Goal: Task Accomplishment & Management: Complete application form

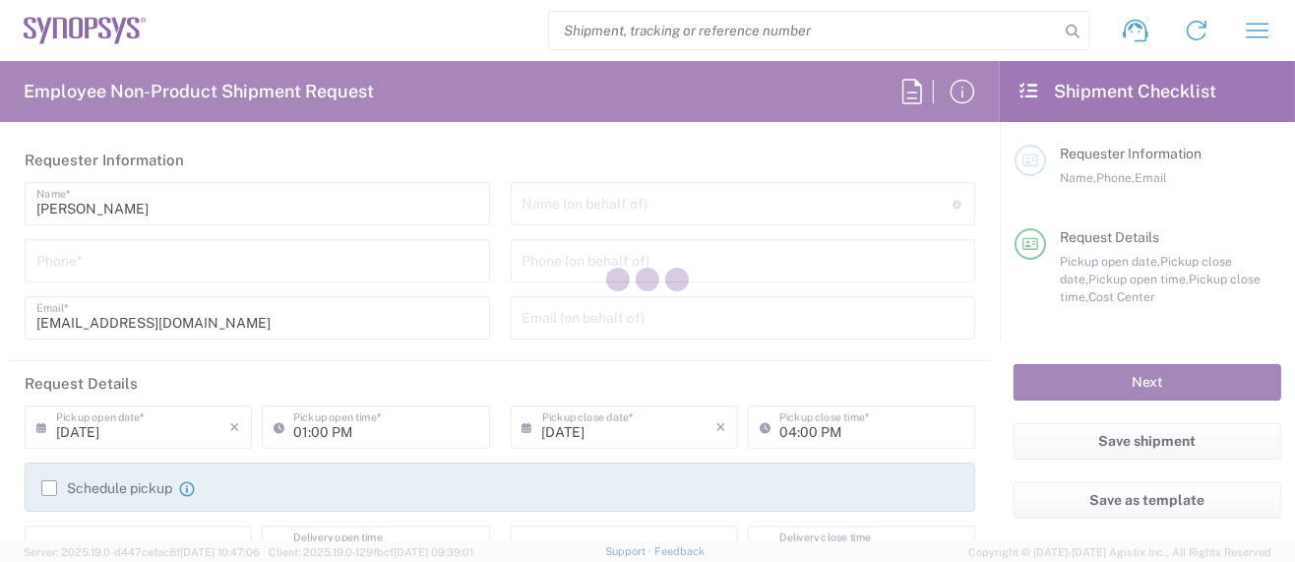
type input "Department"
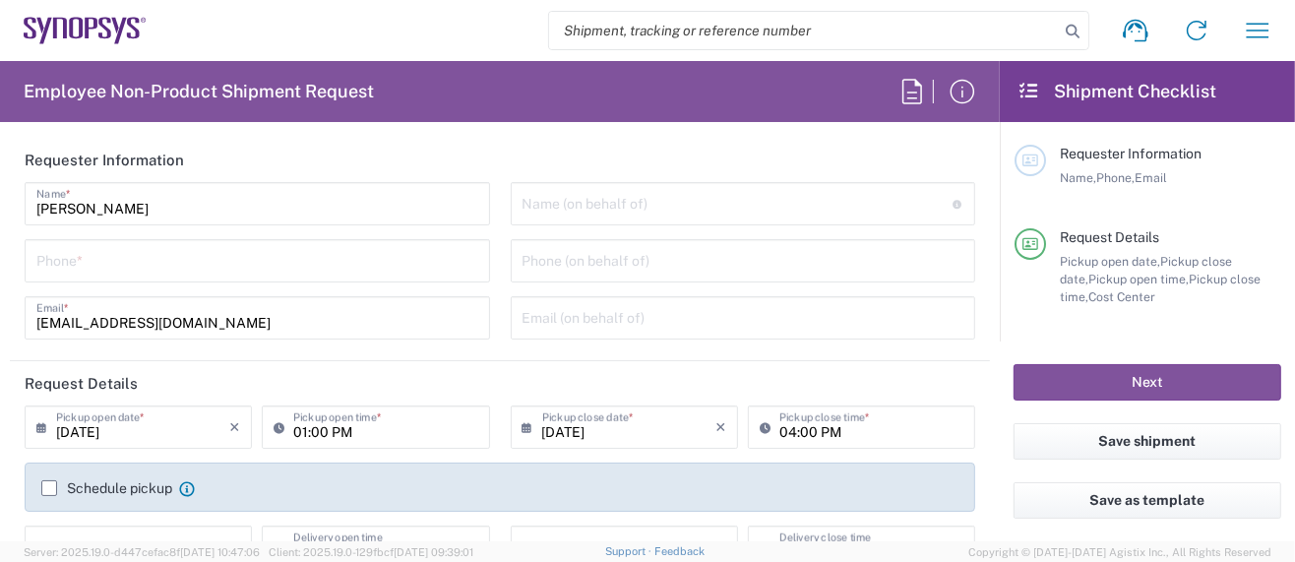
type input "Delivered at Place"
type input "US01, SG, MSIP2, R&D 510464"
type input "[GEOGRAPHIC_DATA]"
type input "[US_STATE]"
type input "[GEOGRAPHIC_DATA]"
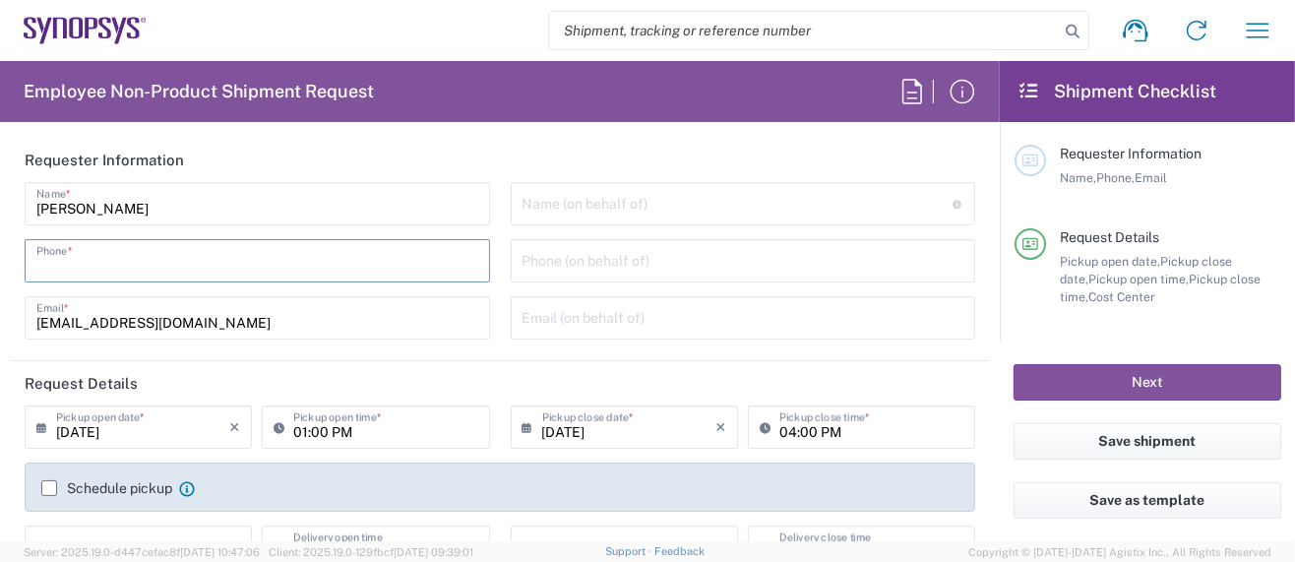
click at [107, 254] on input "tel" at bounding box center [257, 259] width 442 height 34
type input "Hillsboro US03"
type input "5039399670"
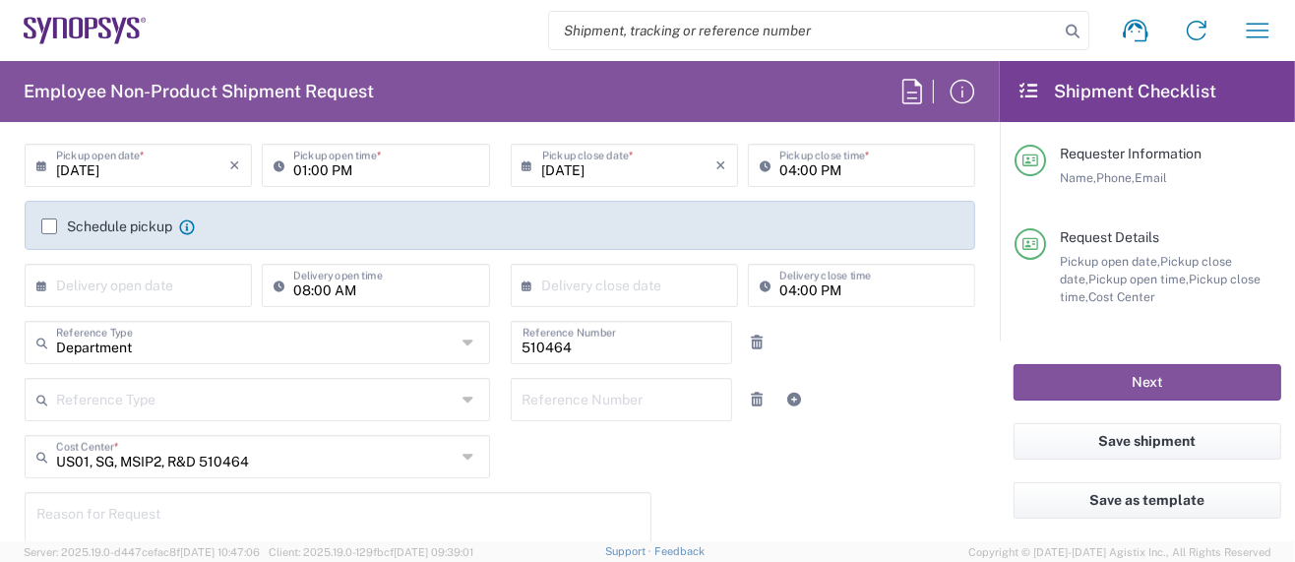
scroll to position [525, 0]
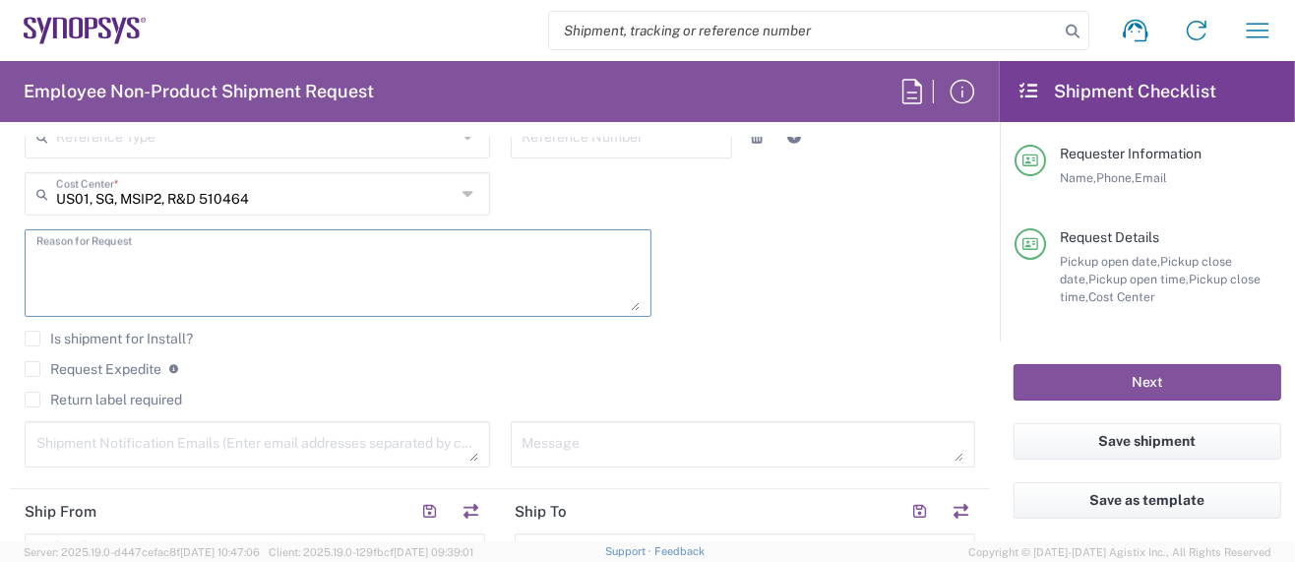
click at [190, 280] on textarea at bounding box center [337, 273] width 603 height 76
click at [231, 259] on textarea "Please FedEx overnight per" at bounding box center [337, 273] width 603 height 76
type textarea "Please FedEx overnight per [PERSON_NAME]."
click at [31, 364] on label "Request Expedite" at bounding box center [93, 369] width 137 height 16
click at [32, 369] on input "Request Expedite" at bounding box center [32, 369] width 0 height 0
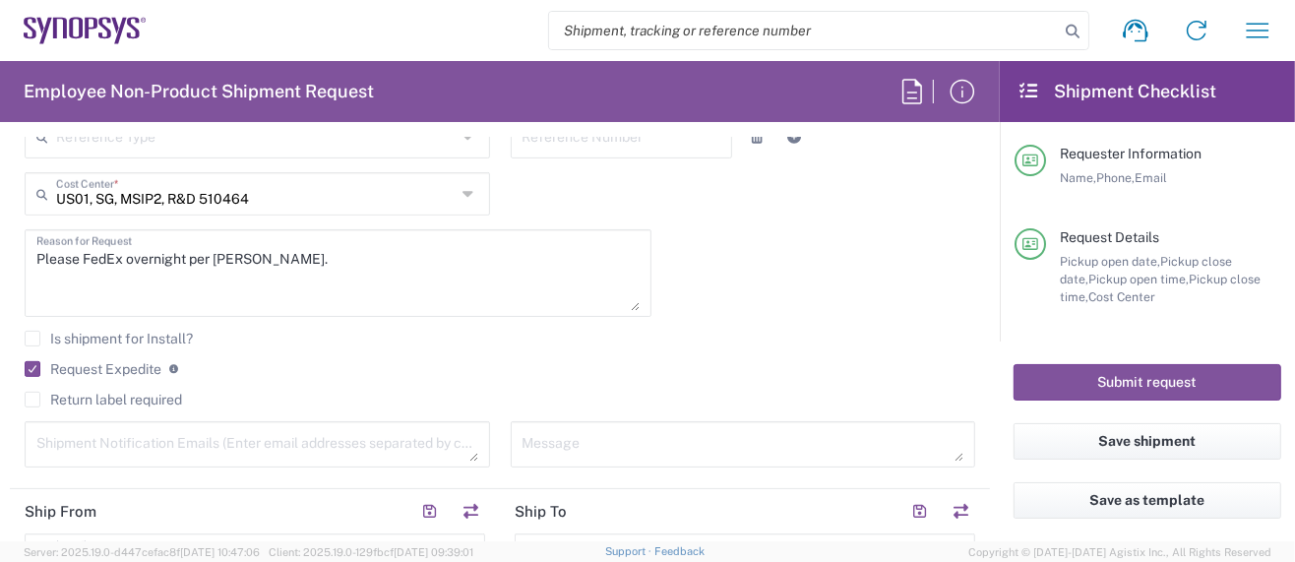
scroll to position [787, 0]
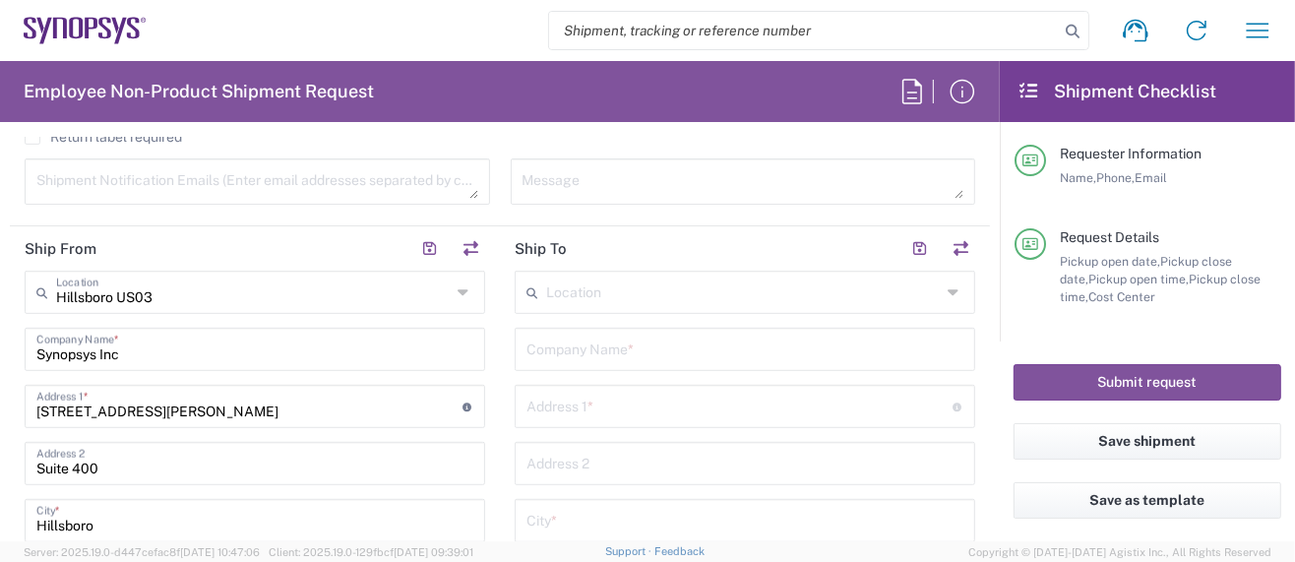
click at [609, 293] on input "text" at bounding box center [743, 291] width 395 height 34
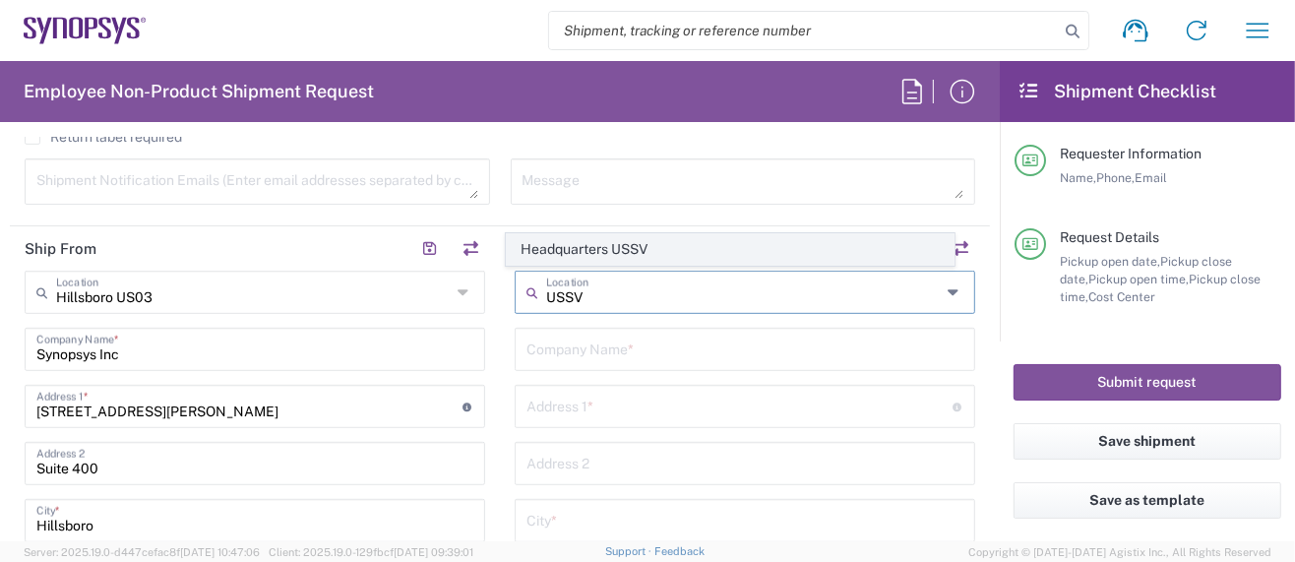
click at [599, 255] on span "Headquarters USSV" at bounding box center [730, 249] width 447 height 31
type input "Headquarters USSV"
type input "Synopsys Headquarters USSV"
type input "[STREET_ADDRESS]"
type input "Sunnyvale"
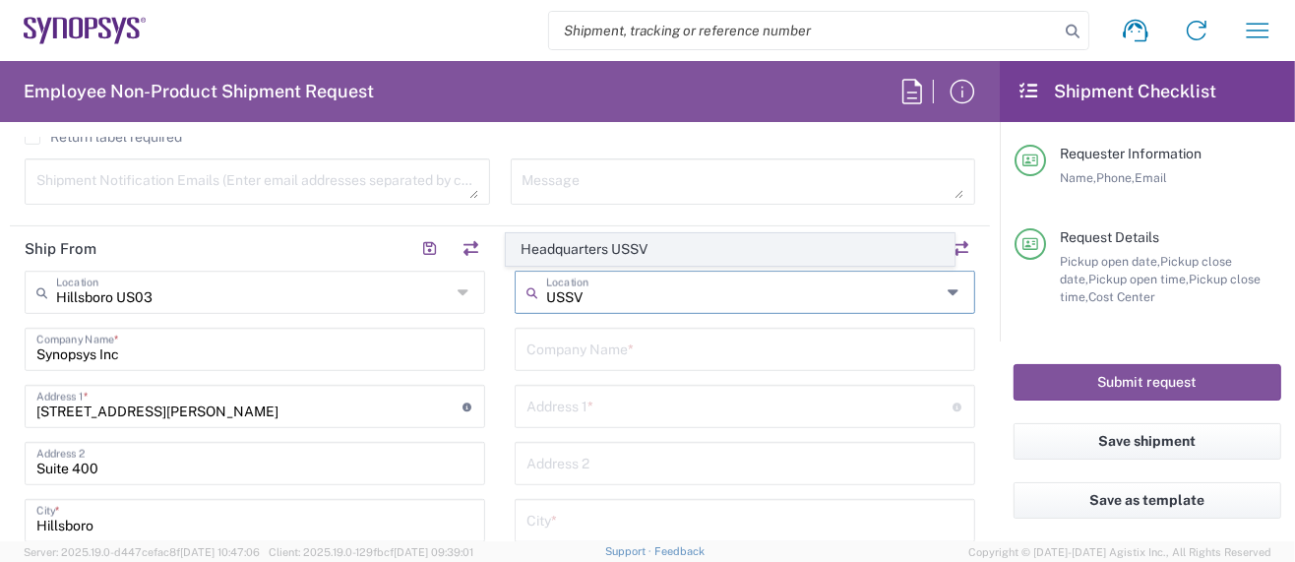
type input "[US_STATE]"
type input "94085"
type input "6505845000"
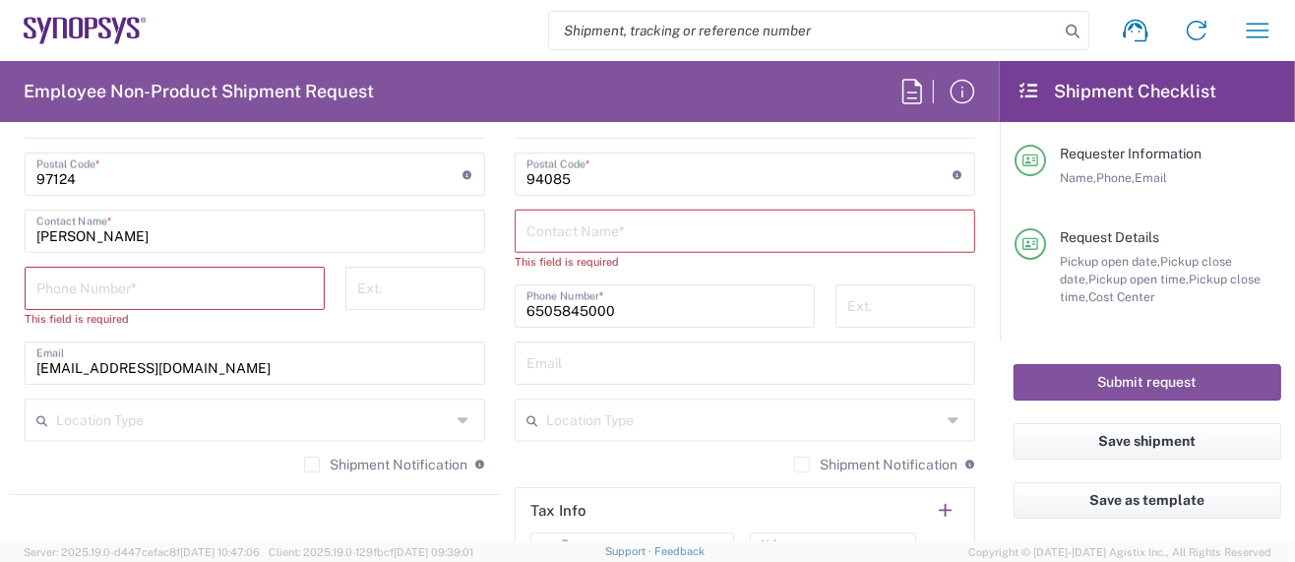
scroll to position [1312, 0]
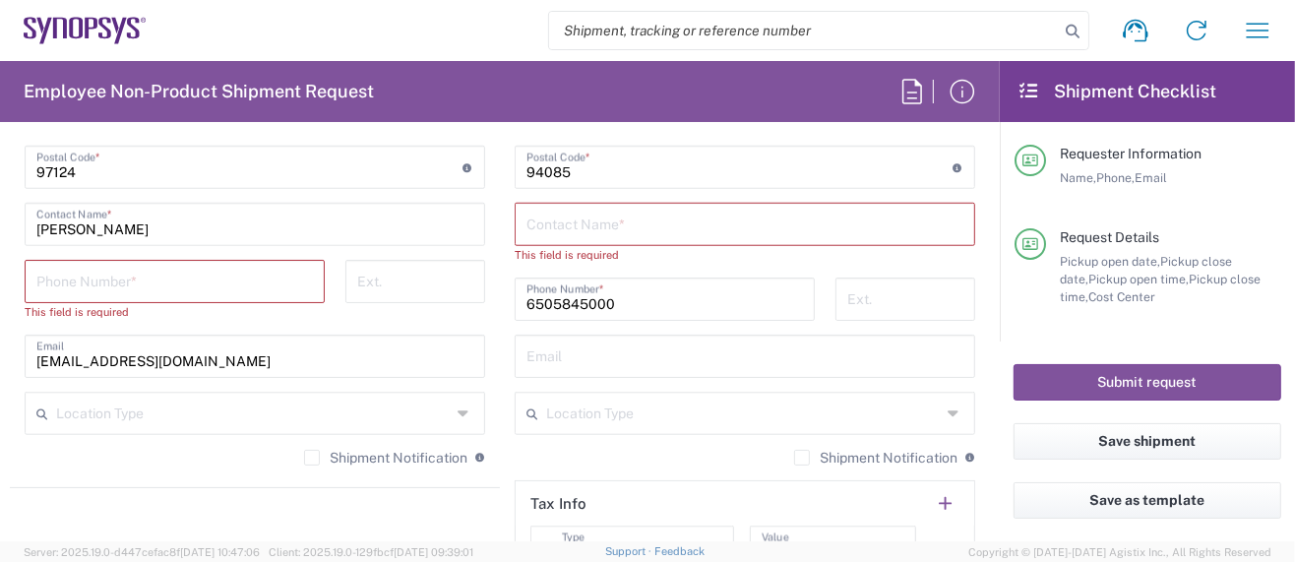
click at [203, 274] on input "tel" at bounding box center [174, 280] width 277 height 34
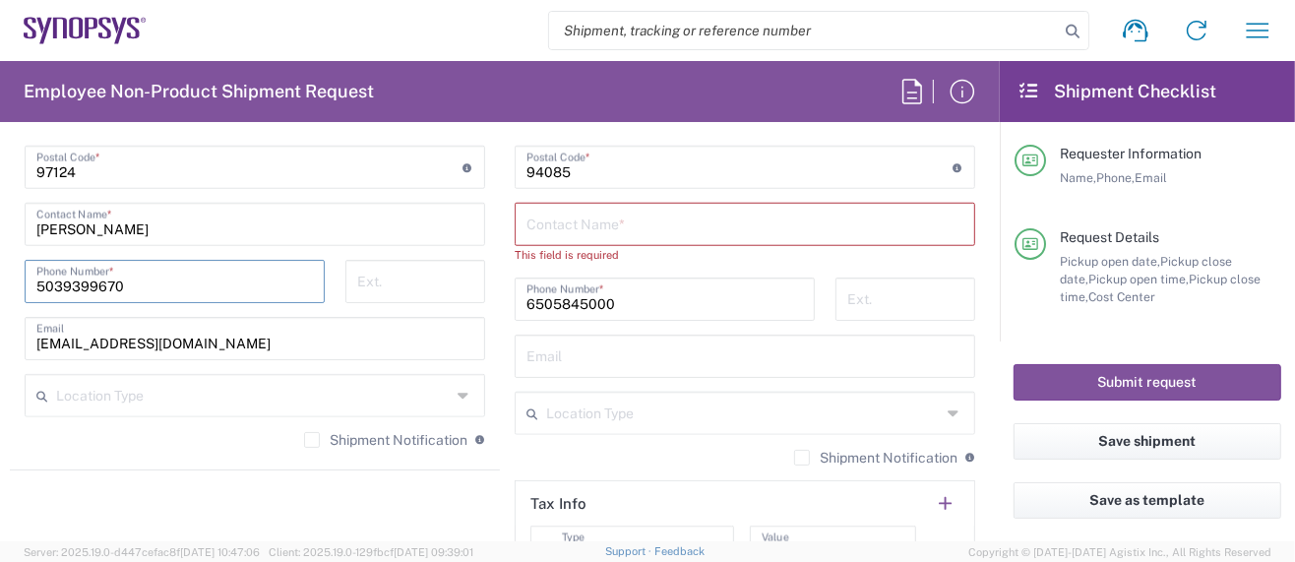
type input "5039399670"
click at [678, 177] on input "undefined" at bounding box center [739, 166] width 426 height 34
click at [526, 223] on input "text" at bounding box center [744, 223] width 437 height 34
click at [562, 216] on input "text" at bounding box center [744, 223] width 437 height 34
paste input "Aparna Tarde"
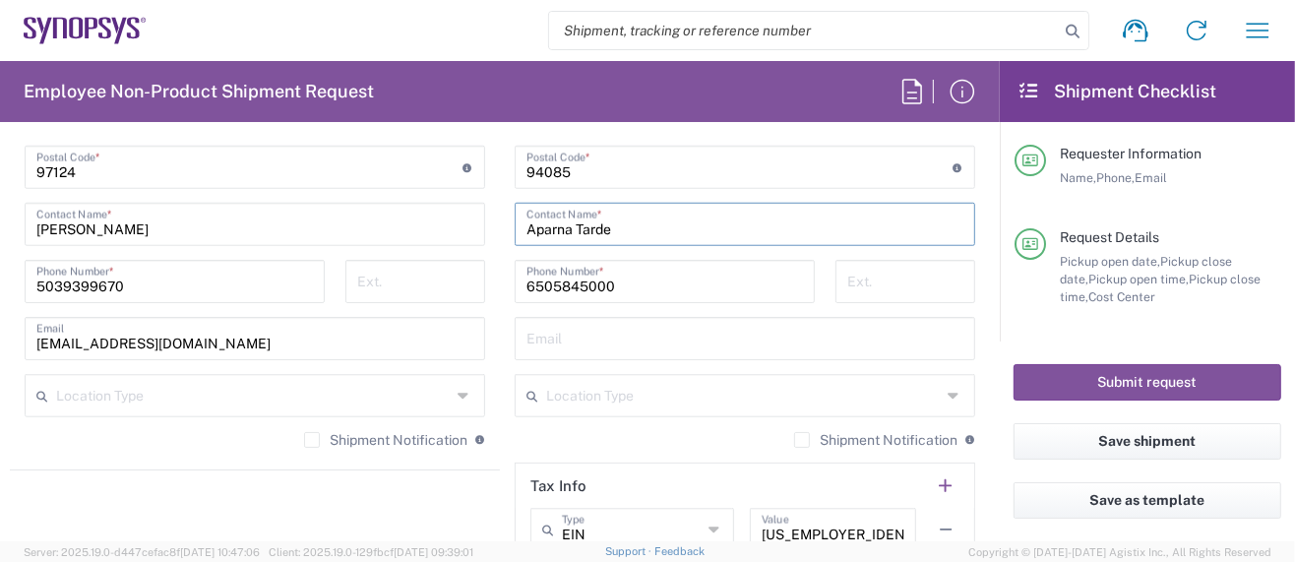
type input "Aparna Tarde"
click at [587, 335] on input "text" at bounding box center [744, 337] width 437 height 34
paste input "[EMAIL_ADDRESS][DOMAIN_NAME]"
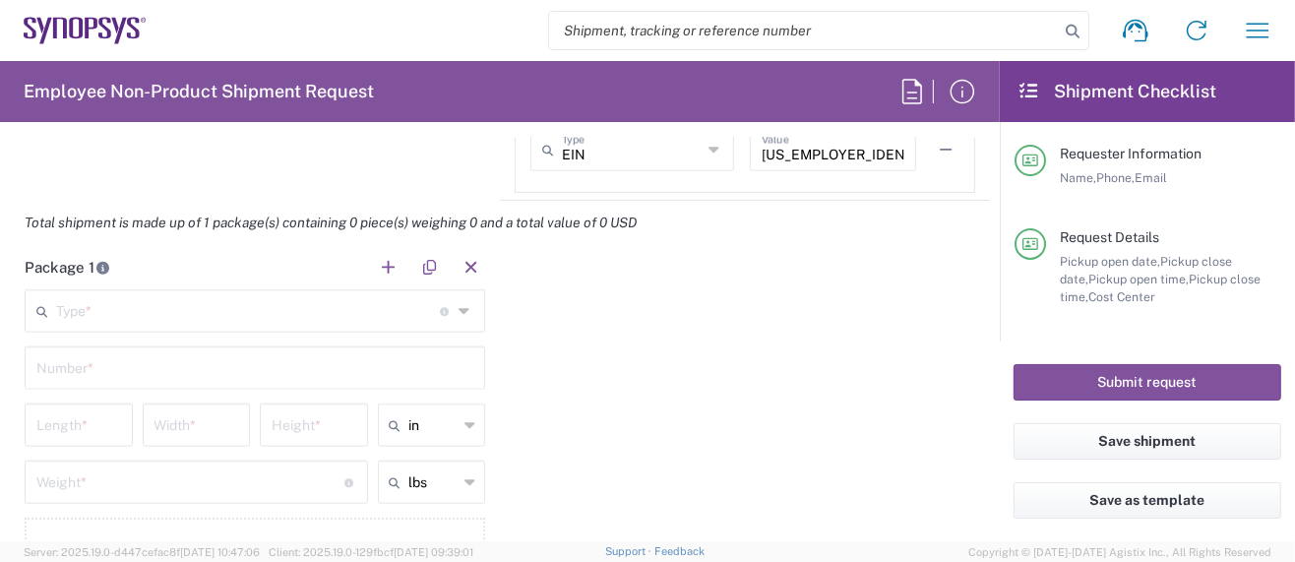
scroll to position [1705, 0]
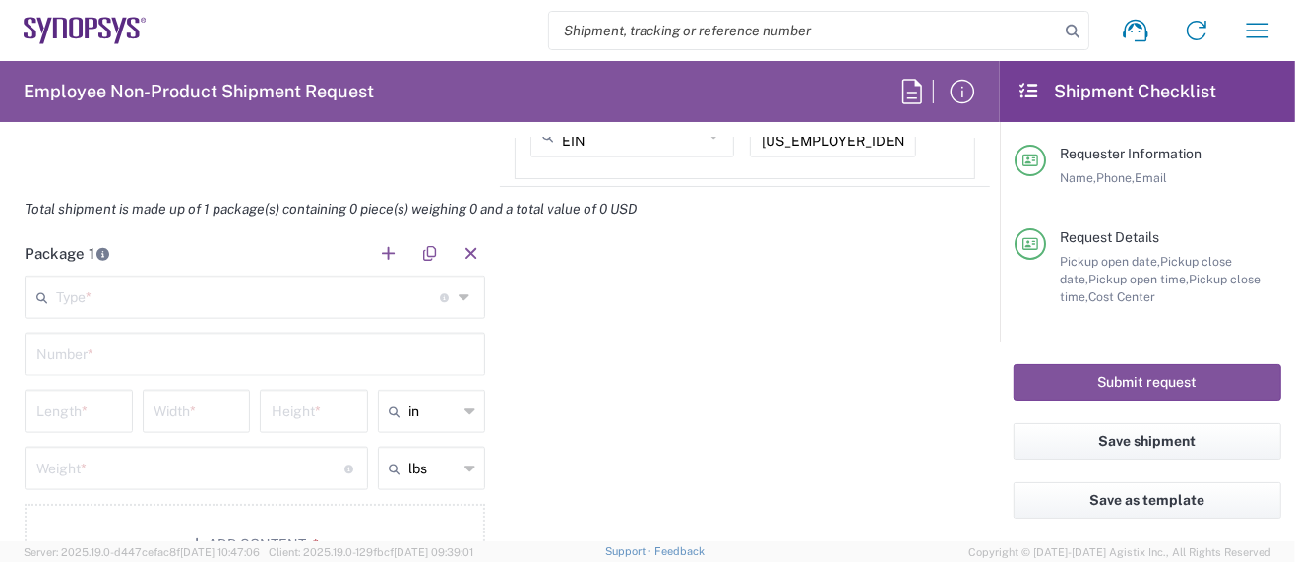
type input "[EMAIL_ADDRESS][DOMAIN_NAME]"
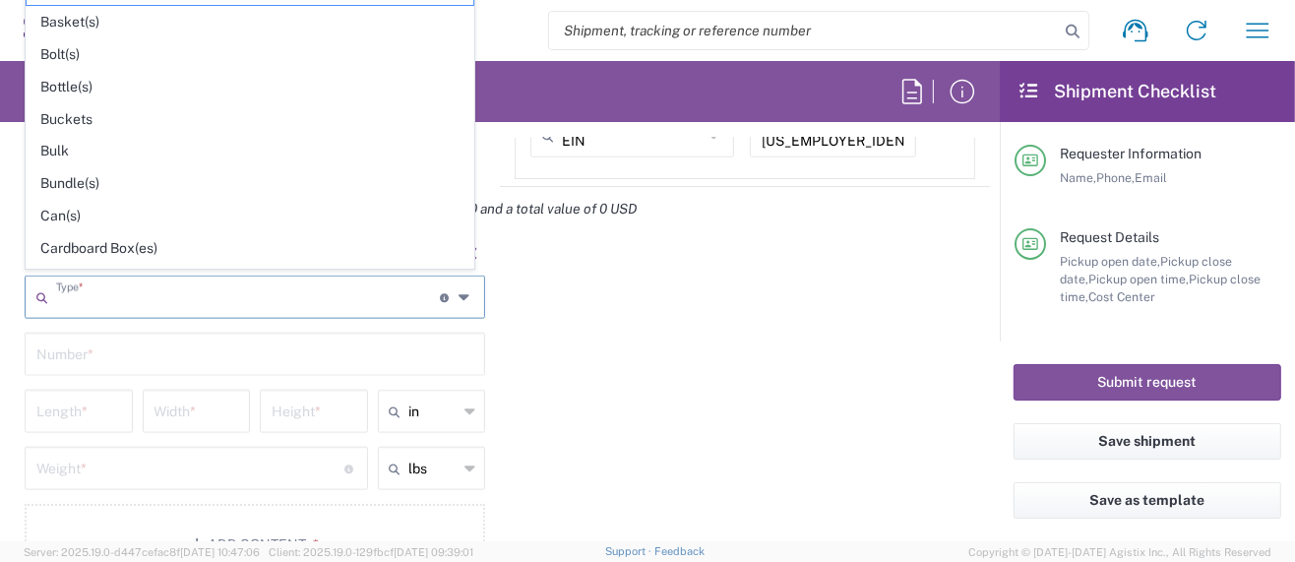
click at [97, 297] on input "text" at bounding box center [248, 295] width 384 height 34
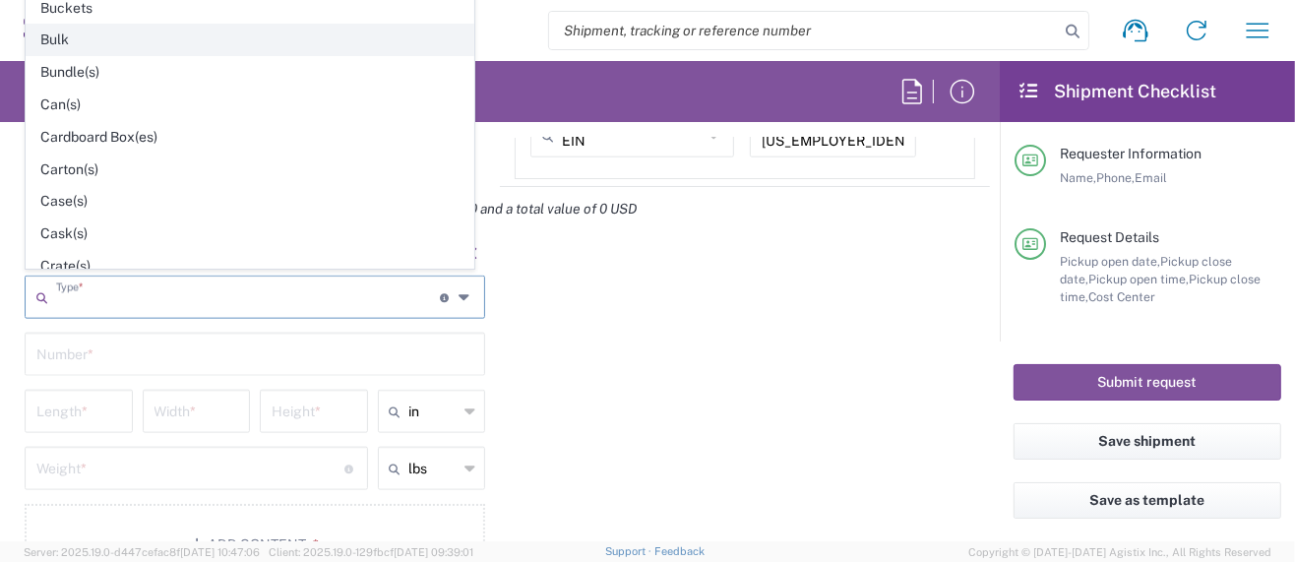
scroll to position [131, 0]
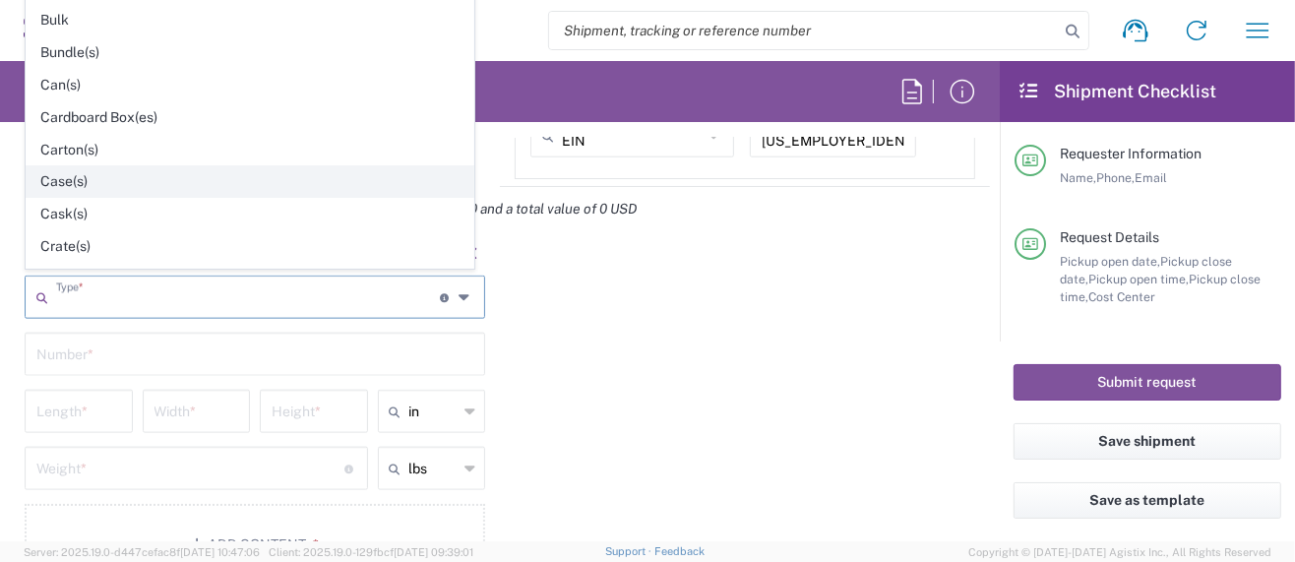
click at [69, 170] on span "Case(s)" at bounding box center [250, 181] width 447 height 31
type input "Case(s)"
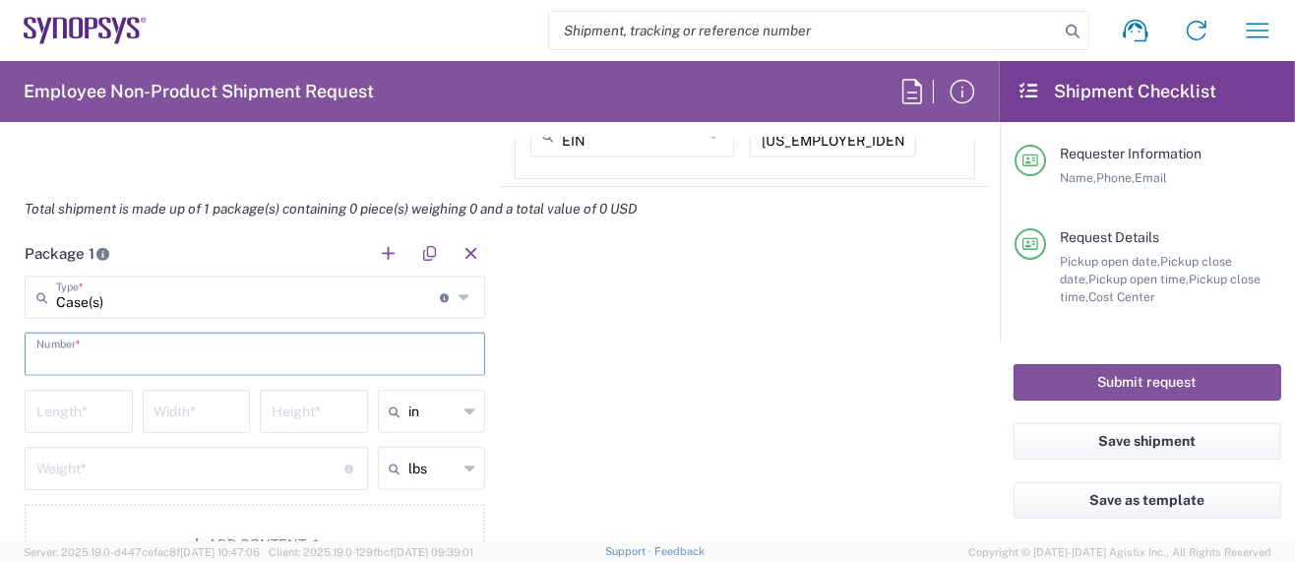
click at [126, 356] on input "text" at bounding box center [254, 353] width 437 height 34
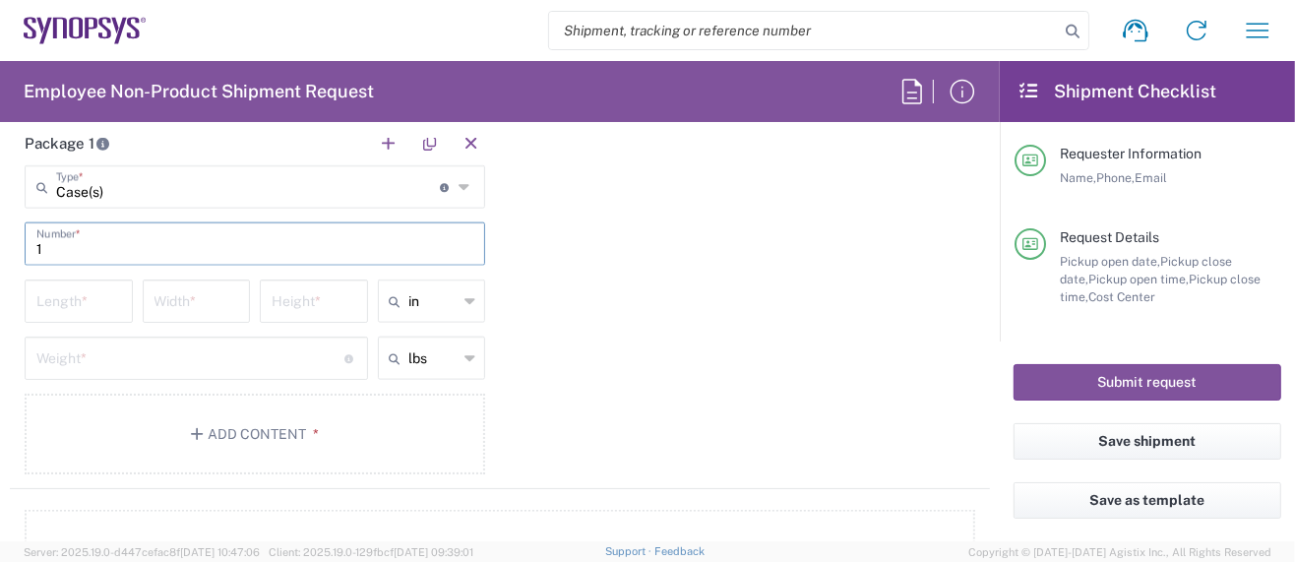
scroll to position [1836, 0]
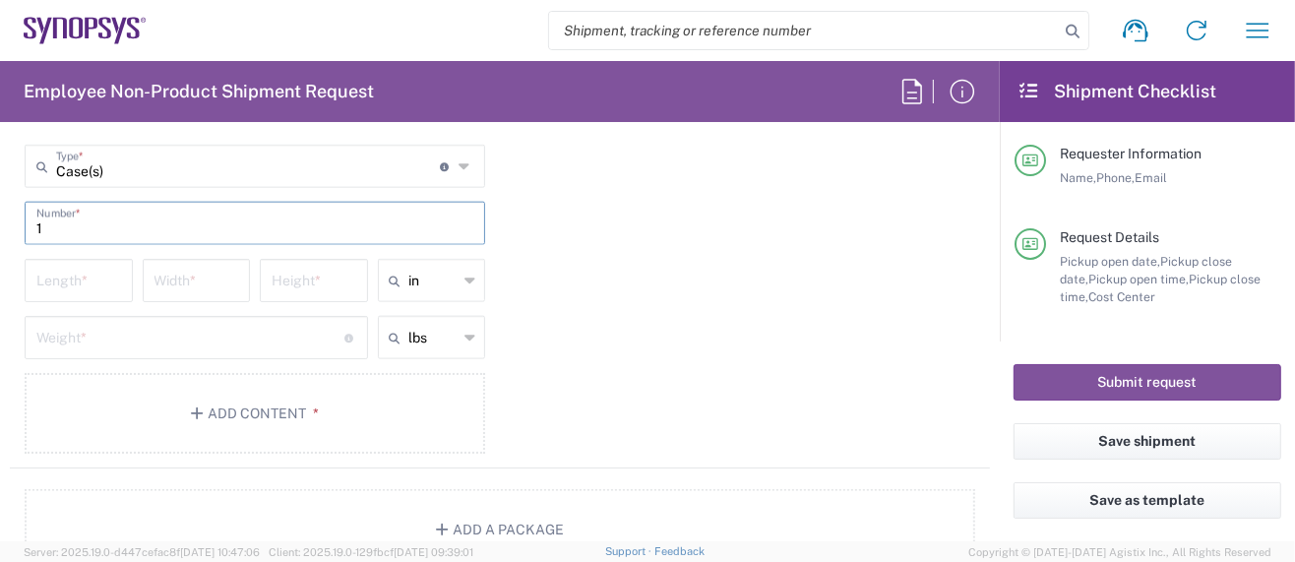
type input "1"
click at [68, 267] on input "number" at bounding box center [78, 279] width 85 height 34
type input "24"
type input "19"
type input "8.5"
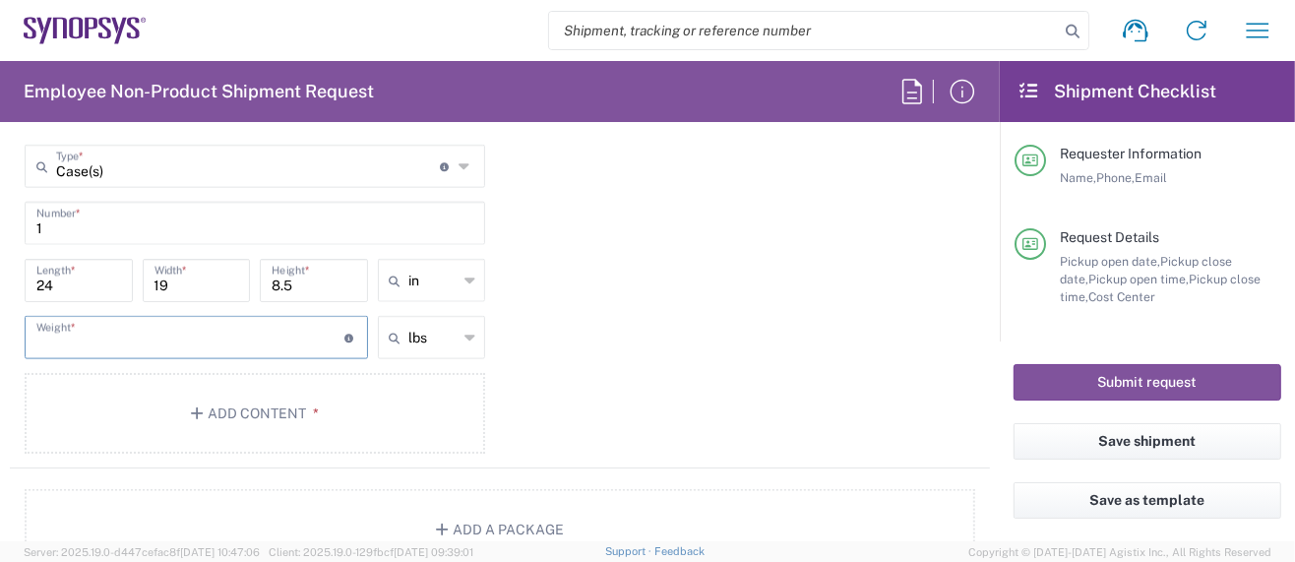
click at [108, 338] on input "number" at bounding box center [190, 336] width 308 height 34
type input "23.0"
click at [246, 405] on button "Add Content *" at bounding box center [255, 413] width 461 height 81
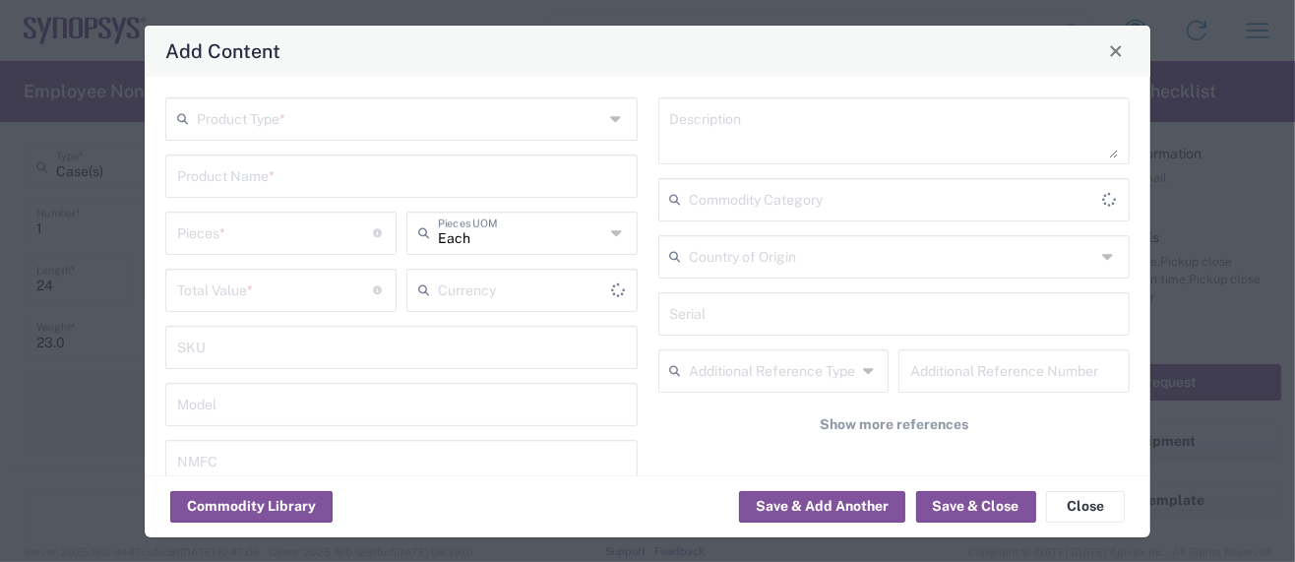
type input "US Dollar"
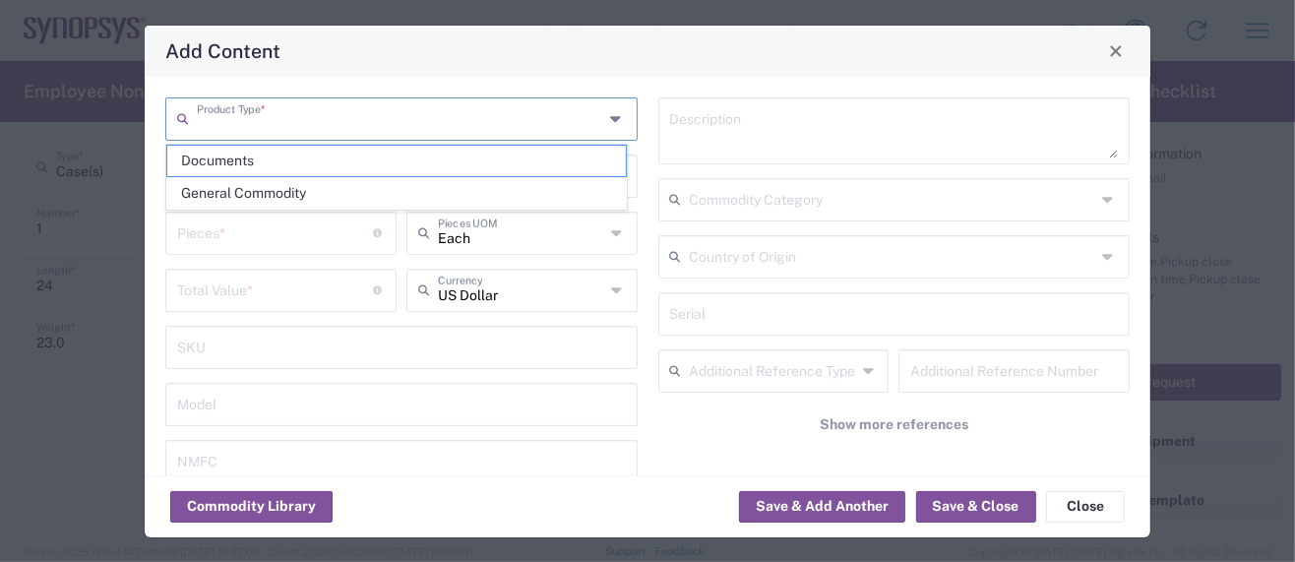
click at [273, 122] on input "text" at bounding box center [400, 117] width 406 height 34
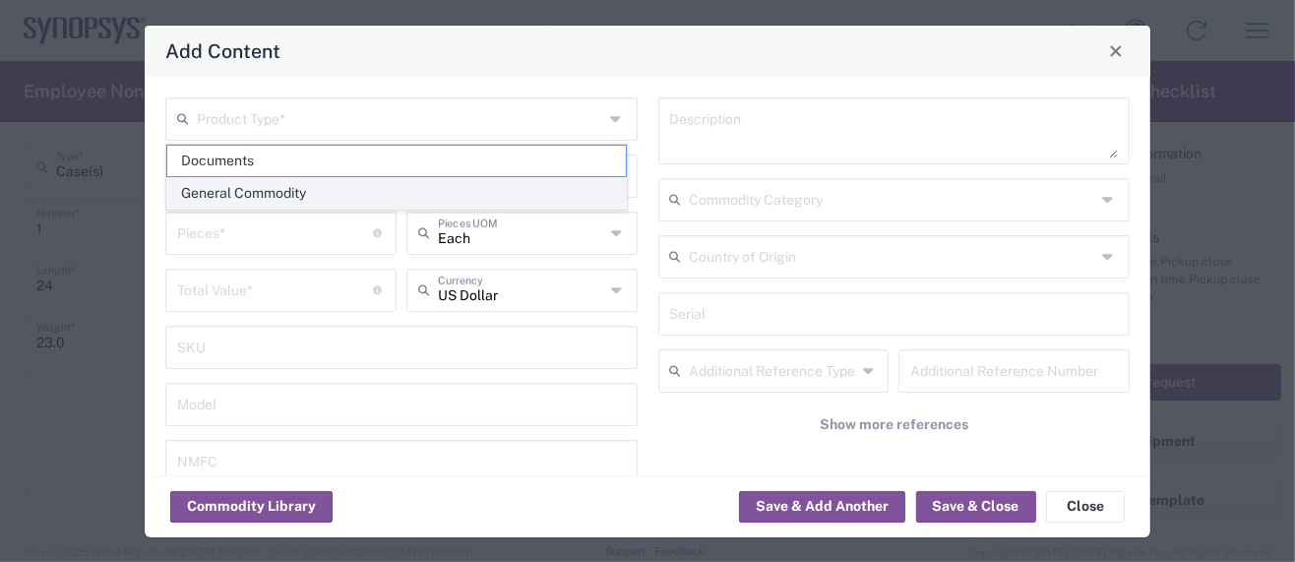
click at [274, 190] on span "General Commodity" at bounding box center [396, 193] width 459 height 31
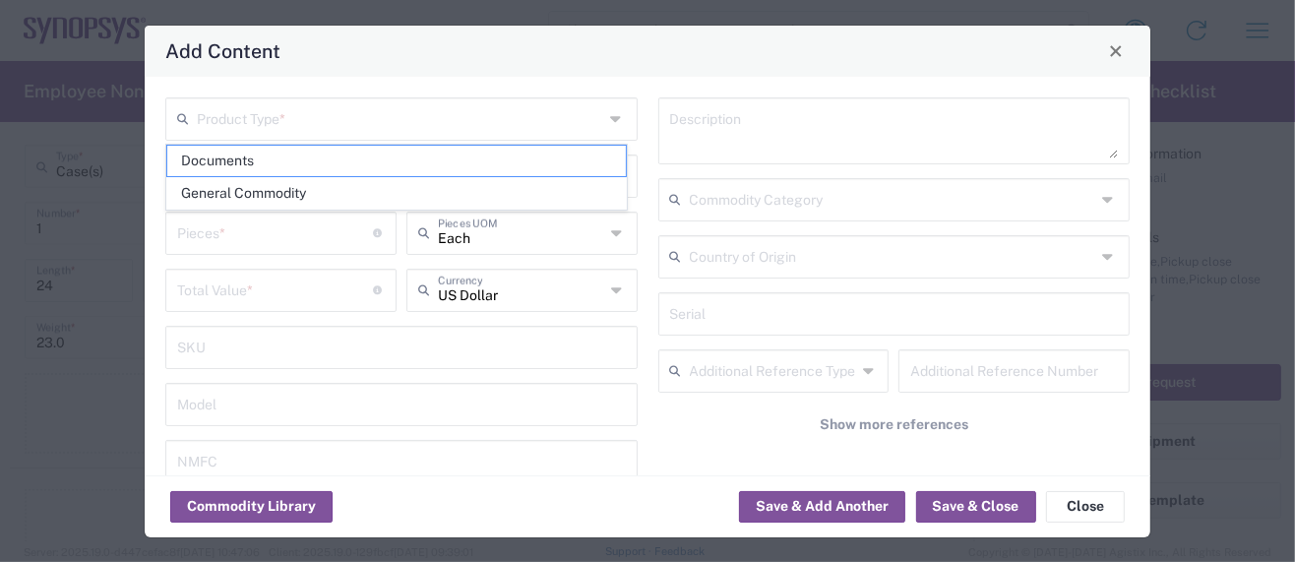
type input "General Commodity"
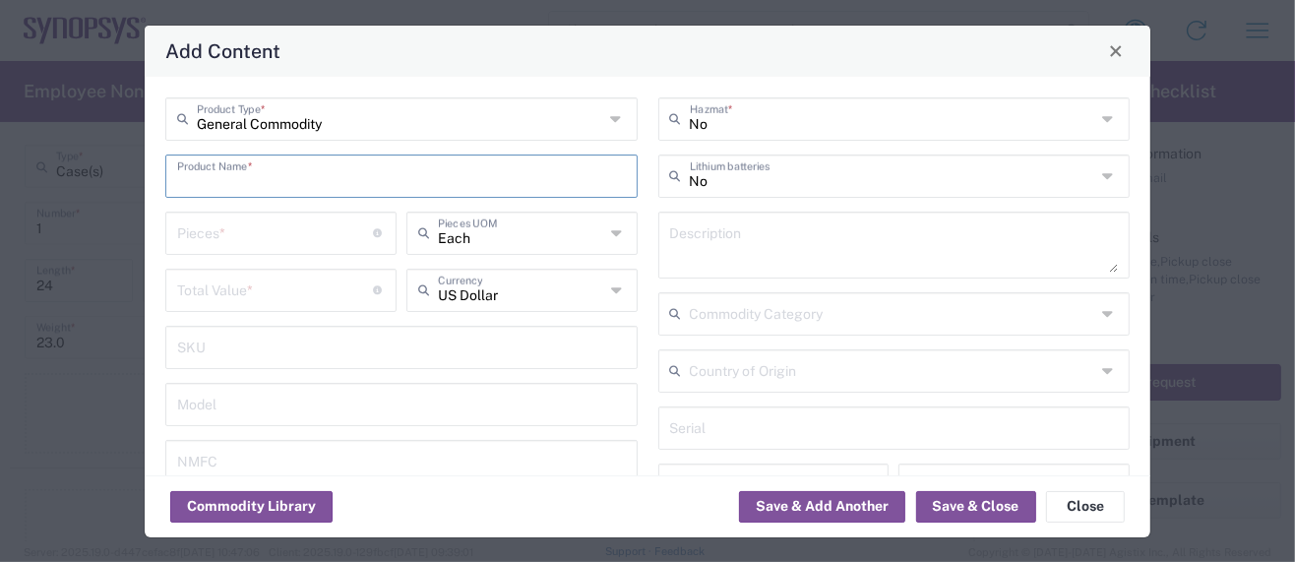
click at [238, 175] on input "text" at bounding box center [401, 174] width 449 height 34
paste input "h132 Demo Kit for TSMC OIP 2025"
drag, startPoint x: 184, startPoint y: 180, endPoint x: 154, endPoint y: 180, distance: 30.5
click at [154, 180] on div "General Commodity Product Type * h132 Demo Kit for TSMC OIP 2025 Product Name *…" at bounding box center [648, 276] width 1006 height 399
drag, startPoint x: 278, startPoint y: 181, endPoint x: 291, endPoint y: 185, distance: 14.3
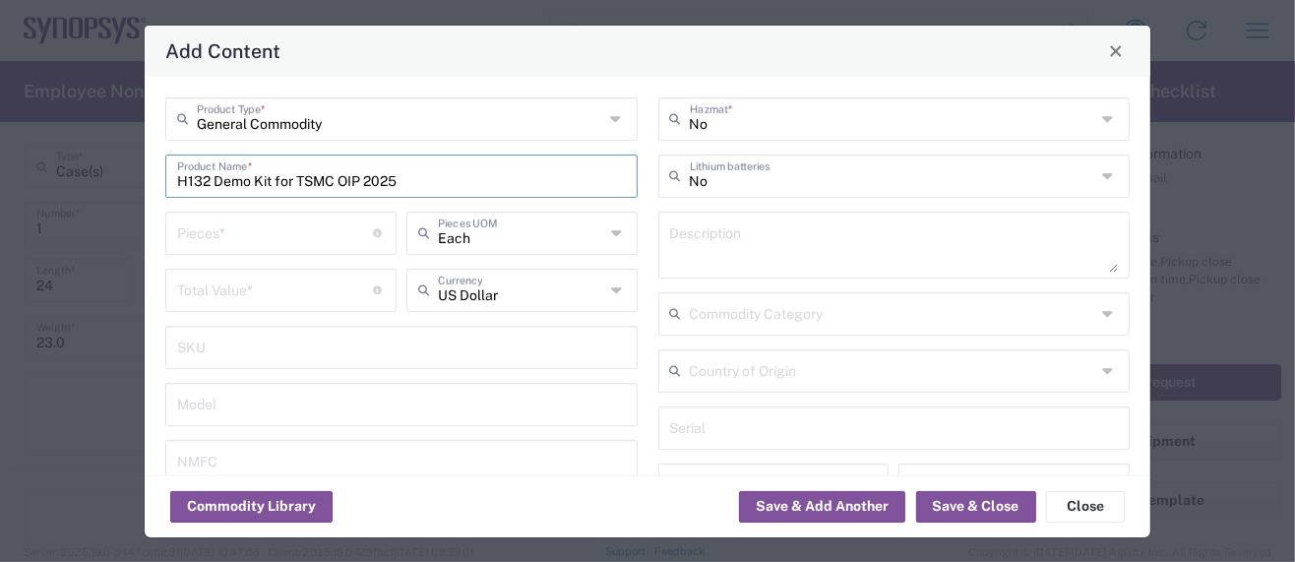
click at [291, 185] on input "H132 Demo Kit for TSMC OIP 2025" at bounding box center [401, 174] width 449 height 34
drag, startPoint x: 298, startPoint y: 183, endPoint x: 183, endPoint y: 168, distance: 116.1
click at [183, 168] on input "H132 Demo Kit for TSMC OIP 2025" at bounding box center [401, 174] width 449 height 34
drag, startPoint x: 265, startPoint y: 179, endPoint x: 235, endPoint y: 179, distance: 29.5
click at [264, 180] on input "H132 Demo Kit for TSMC OIP 2025" at bounding box center [401, 174] width 449 height 34
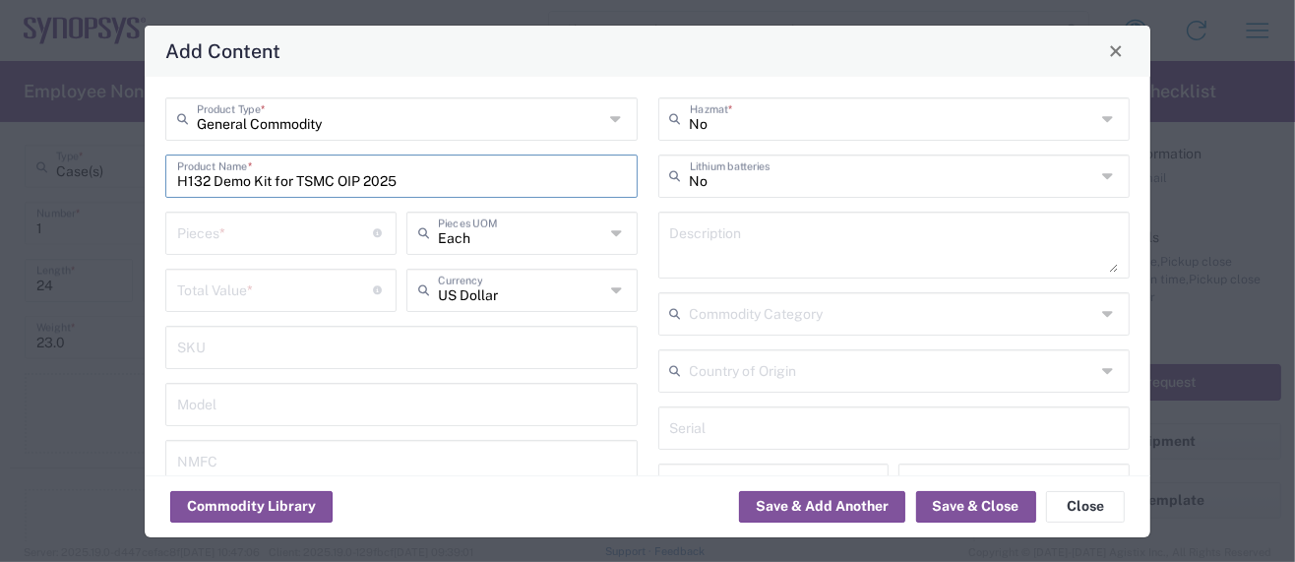
drag, startPoint x: 178, startPoint y: 176, endPoint x: 271, endPoint y: 187, distance: 93.1
click at [271, 187] on input "H132 Demo Kit for TSMC OIP 2025" at bounding box center [401, 174] width 449 height 34
click at [410, 185] on input "H132 Demo Kit for TSMC OIP 2025" at bounding box center [401, 174] width 449 height 34
paste input "H132 Demo Kit"
drag, startPoint x: 299, startPoint y: 180, endPoint x: 148, endPoint y: 166, distance: 152.2
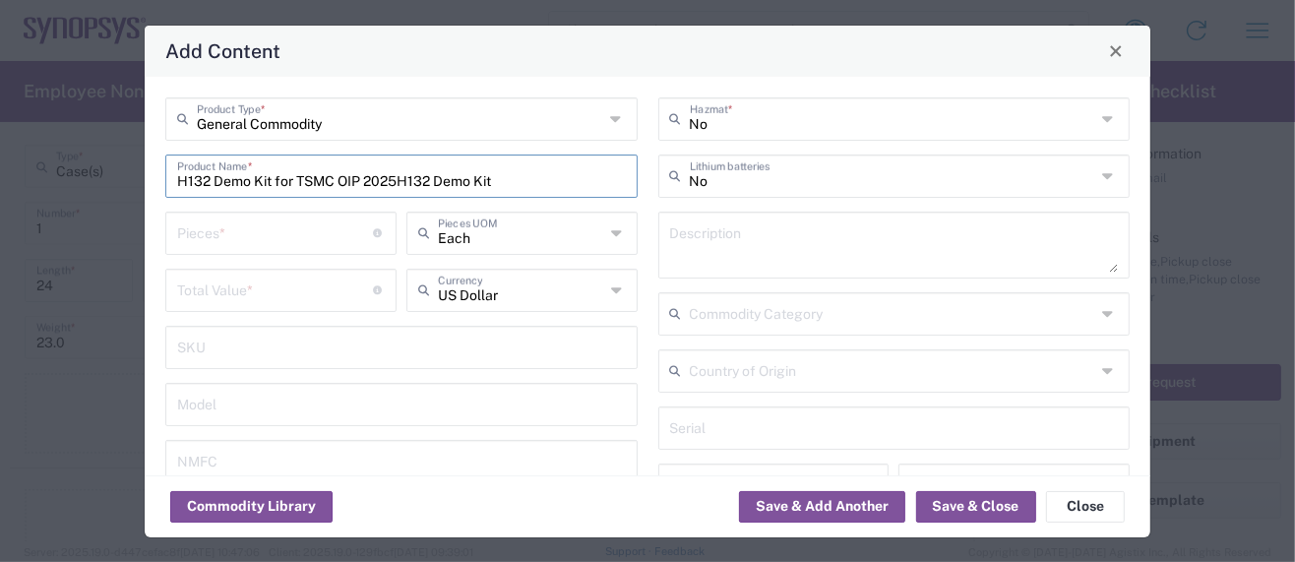
click at [148, 166] on div "General Commodity Product Type * H132 Demo Kit for TSMC OIP 2025H132 Demo Kit P…" at bounding box center [648, 276] width 1006 height 399
click at [278, 180] on input "TSMC OIP 2025H132 Demo Kit" at bounding box center [401, 174] width 449 height 34
click at [284, 184] on input "TSMC OIP 2025_H132 Demo Kit" at bounding box center [401, 174] width 449 height 34
drag, startPoint x: 279, startPoint y: 181, endPoint x: 82, endPoint y: 158, distance: 199.1
click at [82, 158] on div "Add Content General Commodity Product Type * TSMC OIP 2025H132 Demo Kit Product…" at bounding box center [647, 281] width 1295 height 562
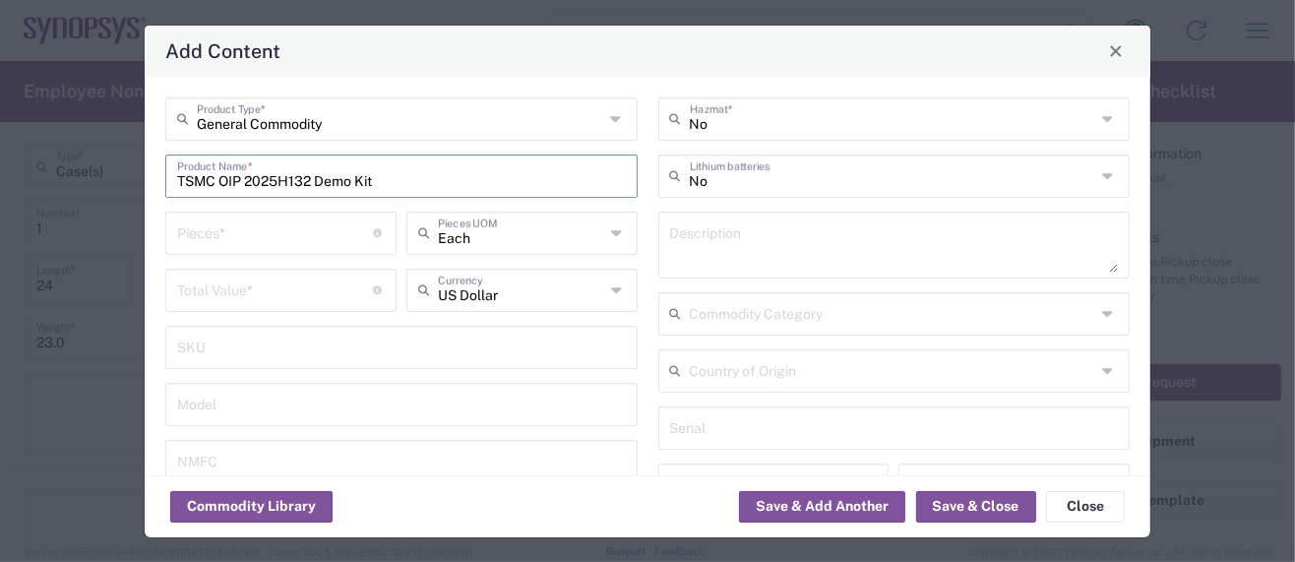
click at [410, 181] on input "TSMC OIP 2025H132 Demo Kit" at bounding box center [401, 174] width 449 height 34
paste input "TSMC OIP 2025"
drag, startPoint x: 373, startPoint y: 182, endPoint x: 383, endPoint y: 179, distance: 10.3
drag, startPoint x: 279, startPoint y: 180, endPoint x: 31, endPoint y: 135, distance: 252.1
click at [31, 135] on div "Add Content General Commodity Product Type * TSMC OIP 2025H132 Demo Kit_TSMC OI…" at bounding box center [647, 281] width 1295 height 562
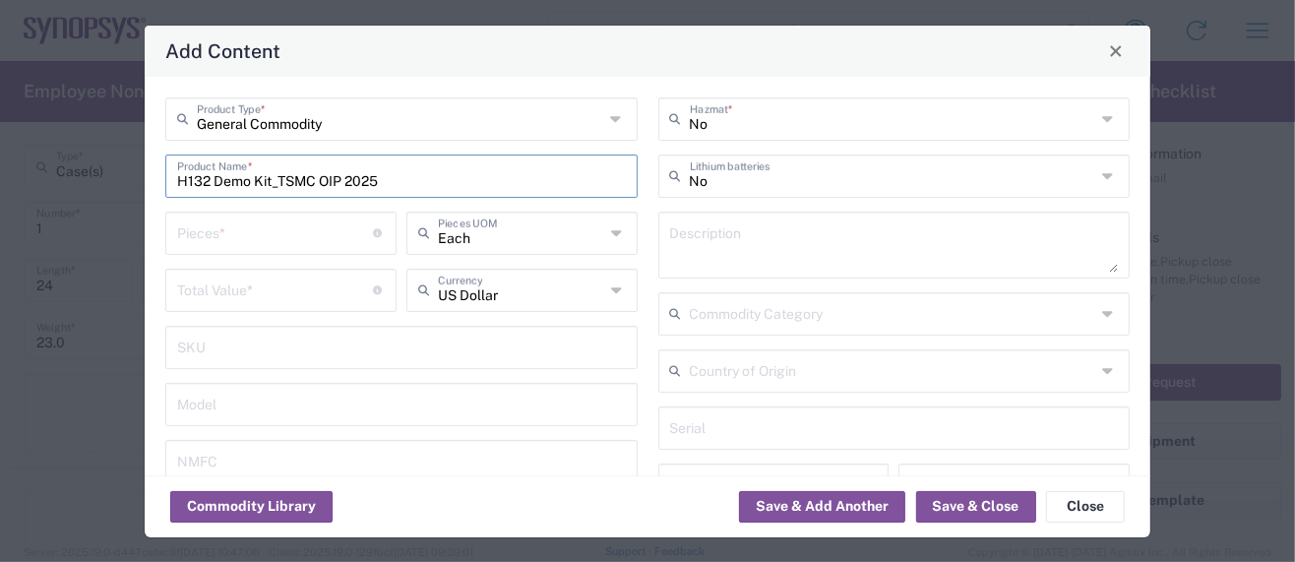
drag, startPoint x: 398, startPoint y: 185, endPoint x: -100, endPoint y: 162, distance: 498.4
click at [0, 162] on html "Shipment request Shipment tracking Employee non-product shipment request My shi…" at bounding box center [647, 281] width 1295 height 562
type input "H132 Demo Kit_TSMC OIP 2025"
click at [721, 246] on textarea at bounding box center [894, 244] width 449 height 55
paste textarea "H132 Demo Kit_TSMC OIP 2025"
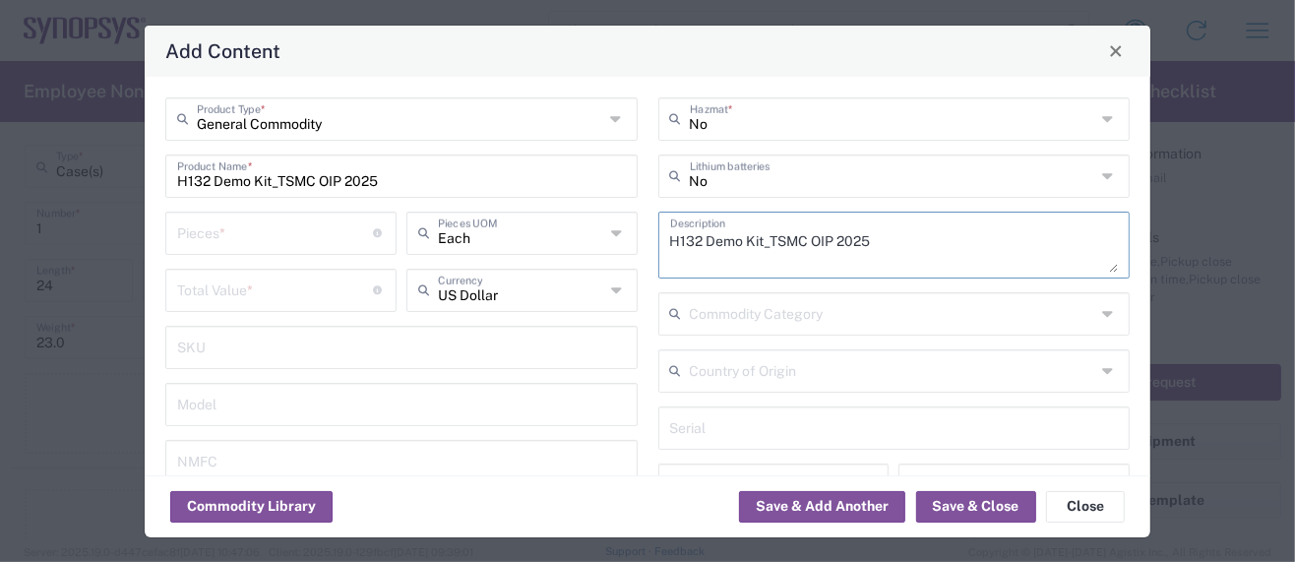
type textarea "H132 Demo Kit_TSMC OIP 2025"
click at [733, 370] on input "text" at bounding box center [893, 369] width 406 height 34
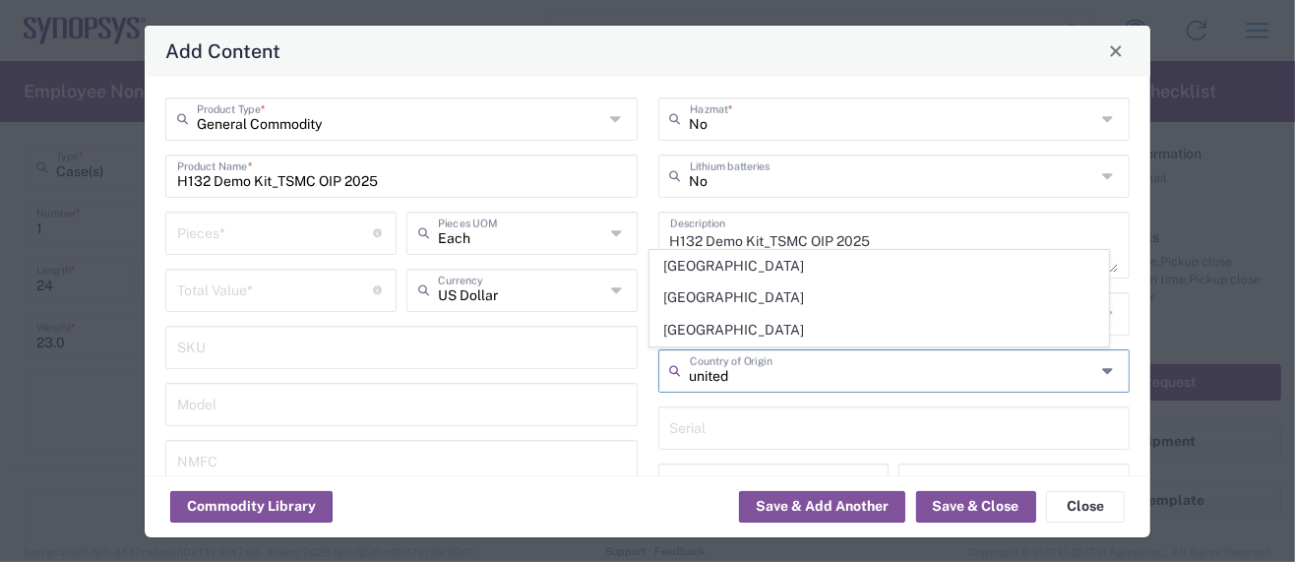
click at [752, 334] on span "[GEOGRAPHIC_DATA]" at bounding box center [879, 330] width 459 height 31
type input "[GEOGRAPHIC_DATA]"
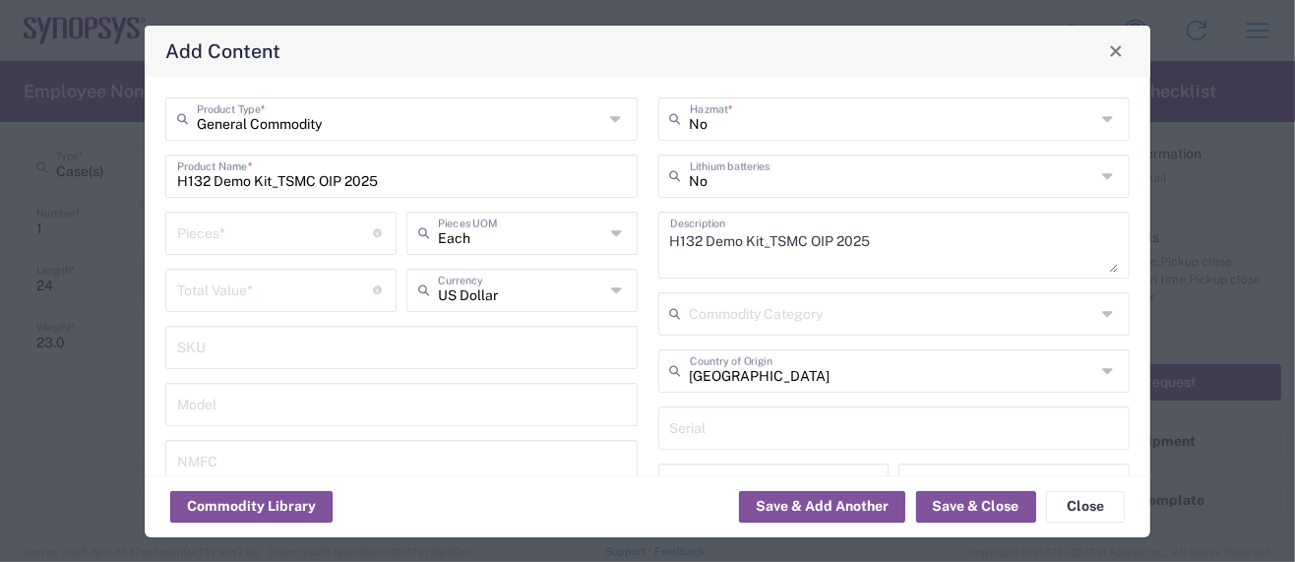
click at [218, 234] on input "number" at bounding box center [275, 232] width 197 height 34
click at [213, 295] on input "number" at bounding box center [275, 289] width 197 height 34
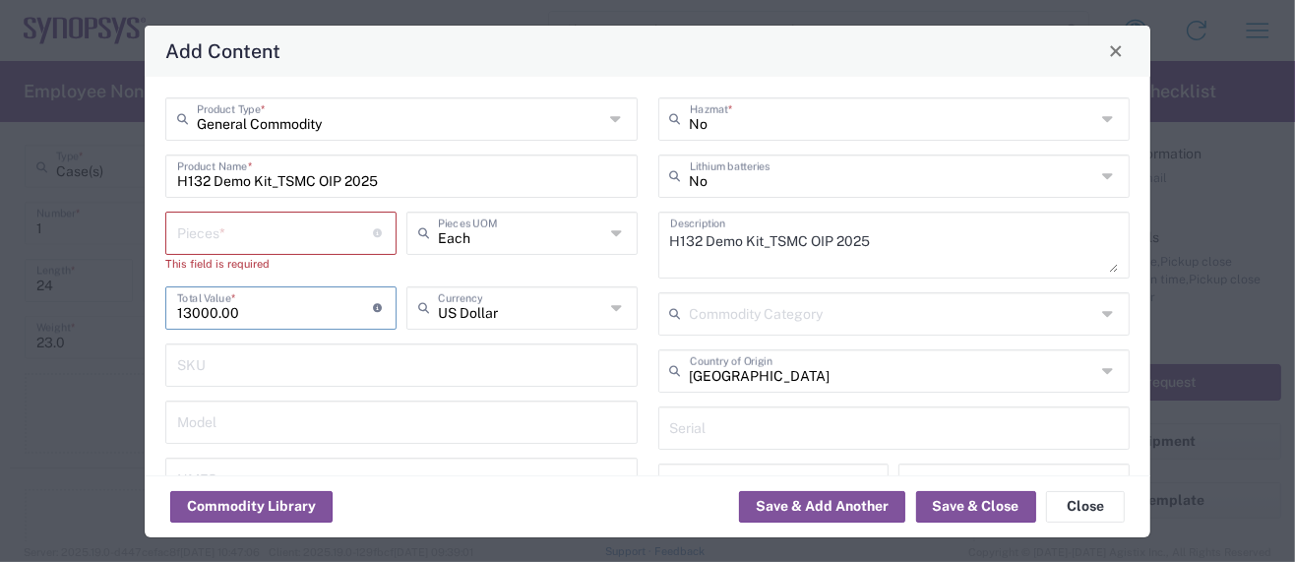
type input "13000.00"
click at [238, 237] on input "number" at bounding box center [275, 232] width 197 height 34
type input "1"
type input "13000"
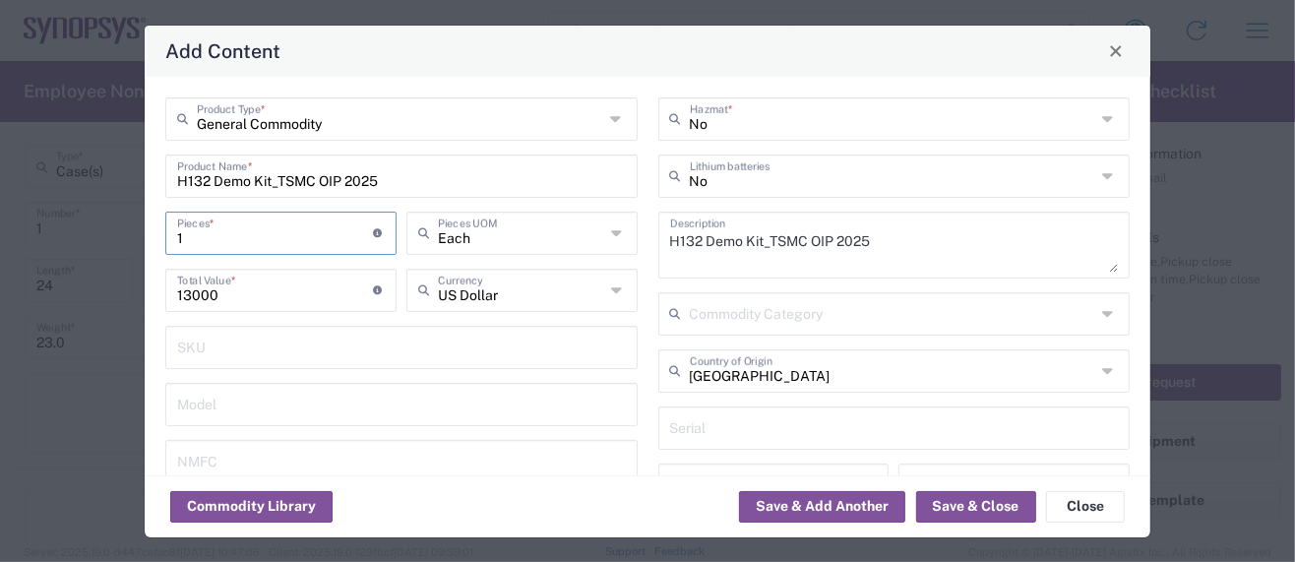
type input "1"
click at [181, 294] on input "13000" at bounding box center [275, 289] width 197 height 34
type input "15000"
click at [973, 503] on button "Save & Close" at bounding box center [976, 506] width 120 height 31
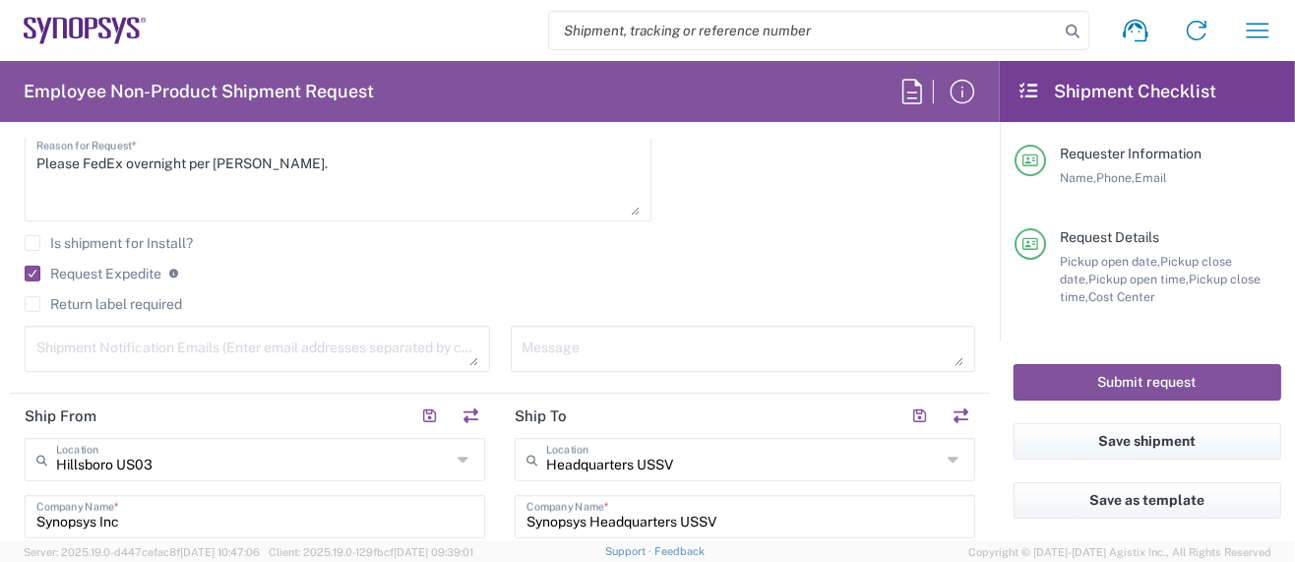
scroll to position [357, 0]
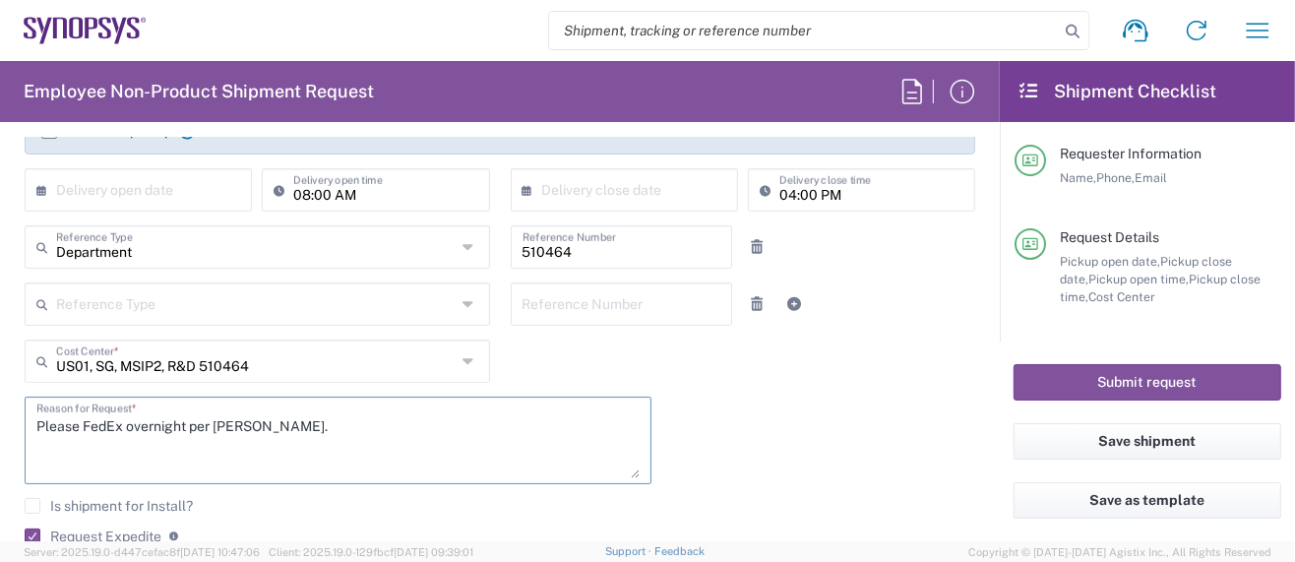
click at [386, 425] on textarea "Please FedEx overnight per [PERSON_NAME]." at bounding box center [337, 440] width 603 height 76
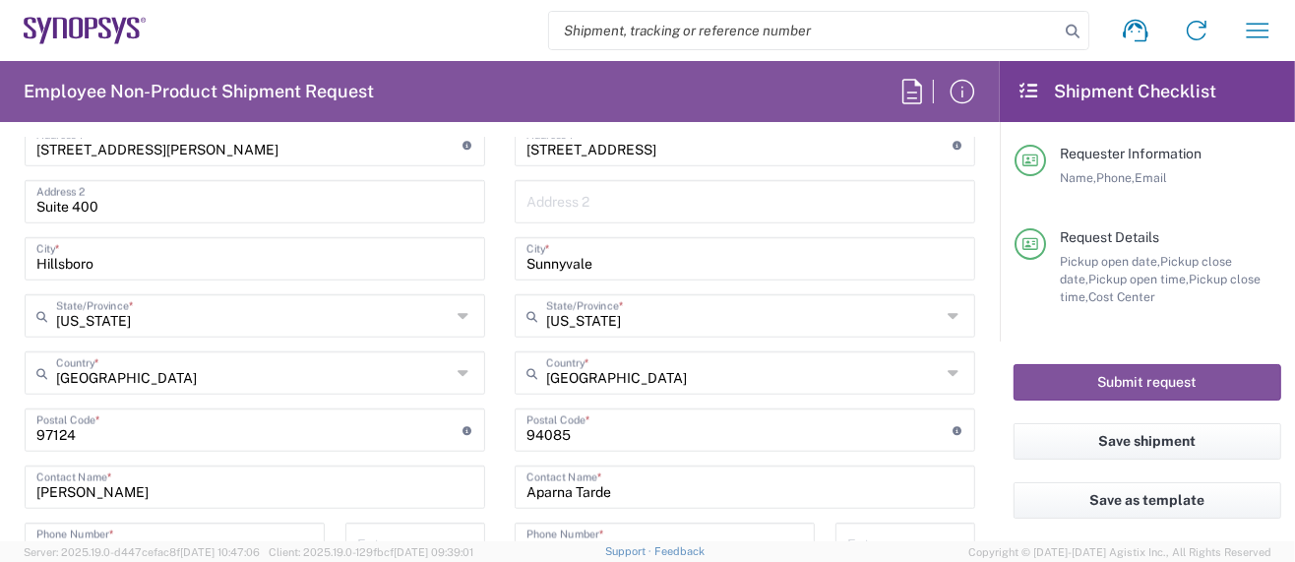
scroll to position [1180, 0]
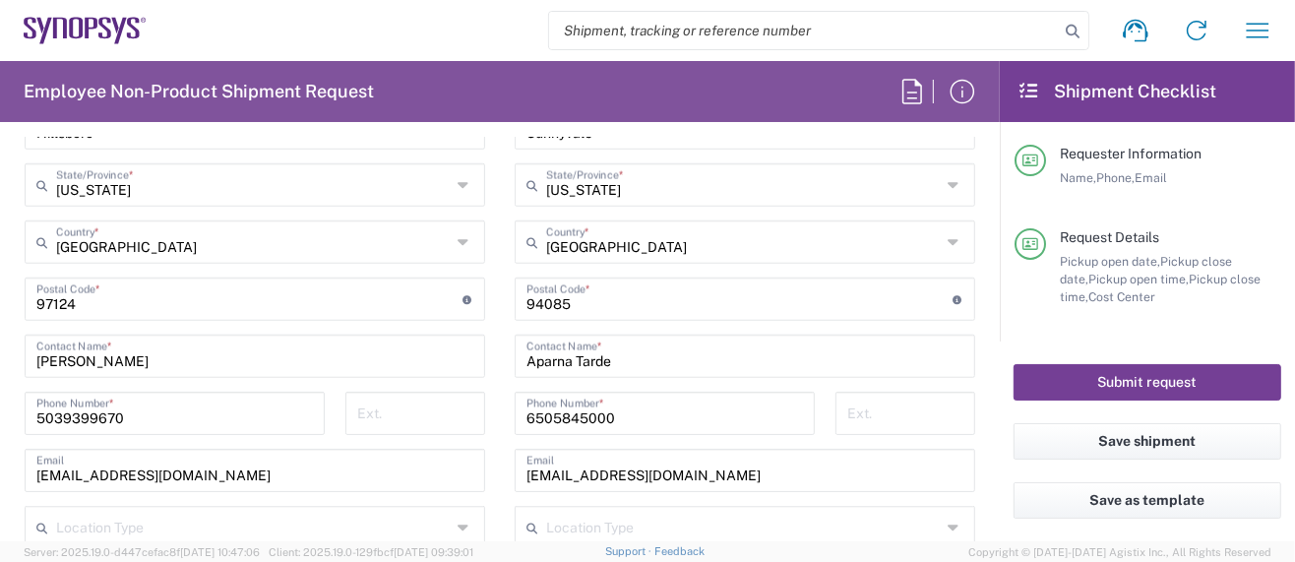
click at [1046, 383] on button "Submit request" at bounding box center [1148, 382] width 268 height 36
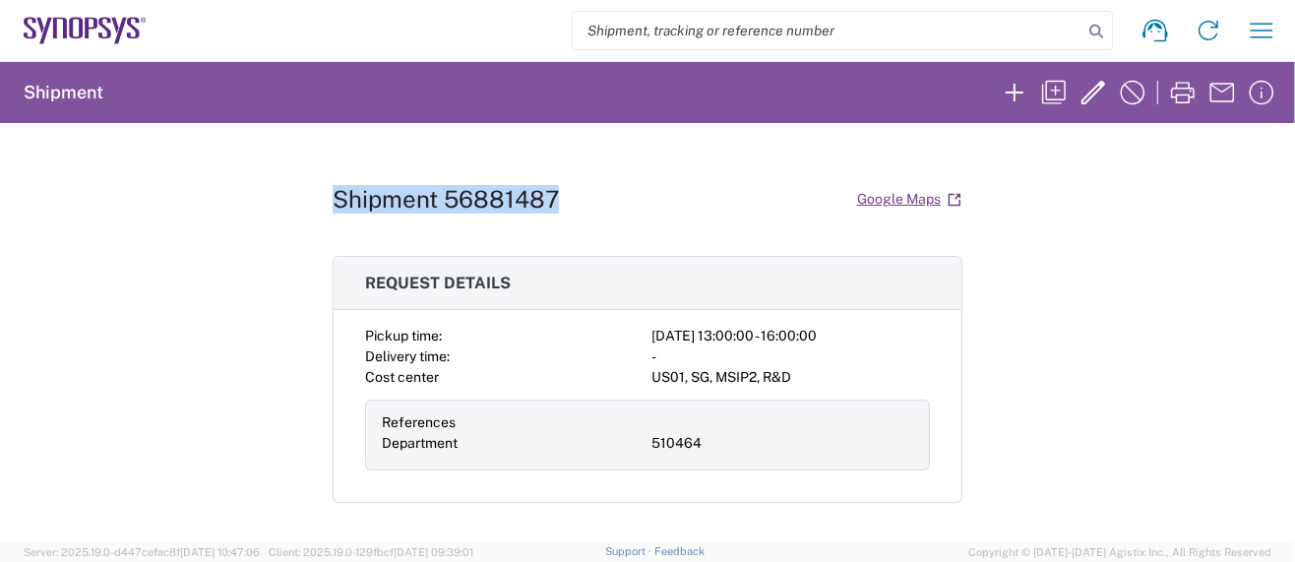
drag, startPoint x: 325, startPoint y: 199, endPoint x: 553, endPoint y: 195, distance: 228.3
click at [553, 195] on div "Shipment 56881487 Google Maps" at bounding box center [648, 199] width 630 height 34
copy h1 "Shipment 56881487"
click at [143, 355] on div "Shipment 56881487 Google Maps Request details Pickup time: [DATE] 13:00:00 - 16…" at bounding box center [647, 332] width 1295 height 418
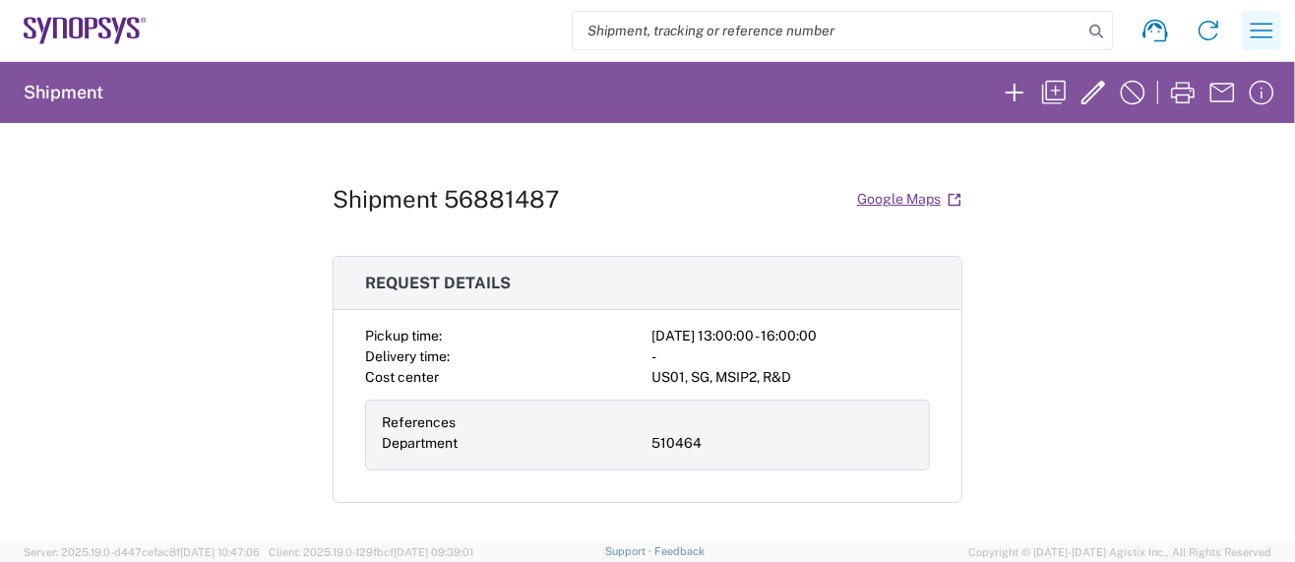
click at [1246, 38] on icon "button" at bounding box center [1261, 30] width 31 height 31
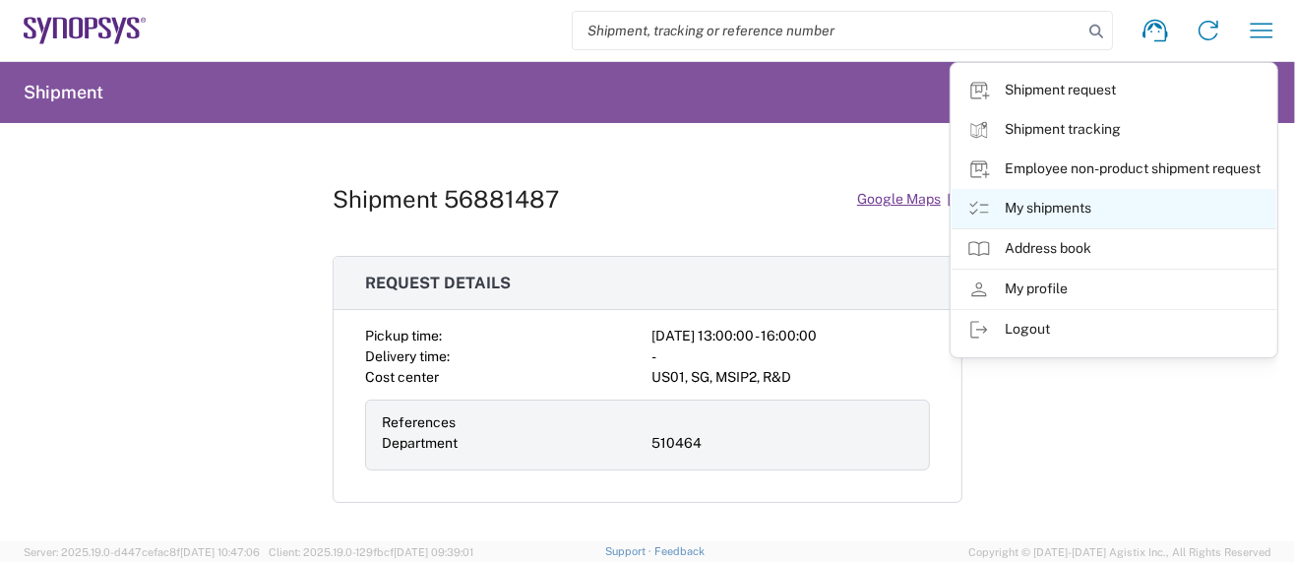
click at [1086, 209] on link "My shipments" at bounding box center [1114, 208] width 325 height 39
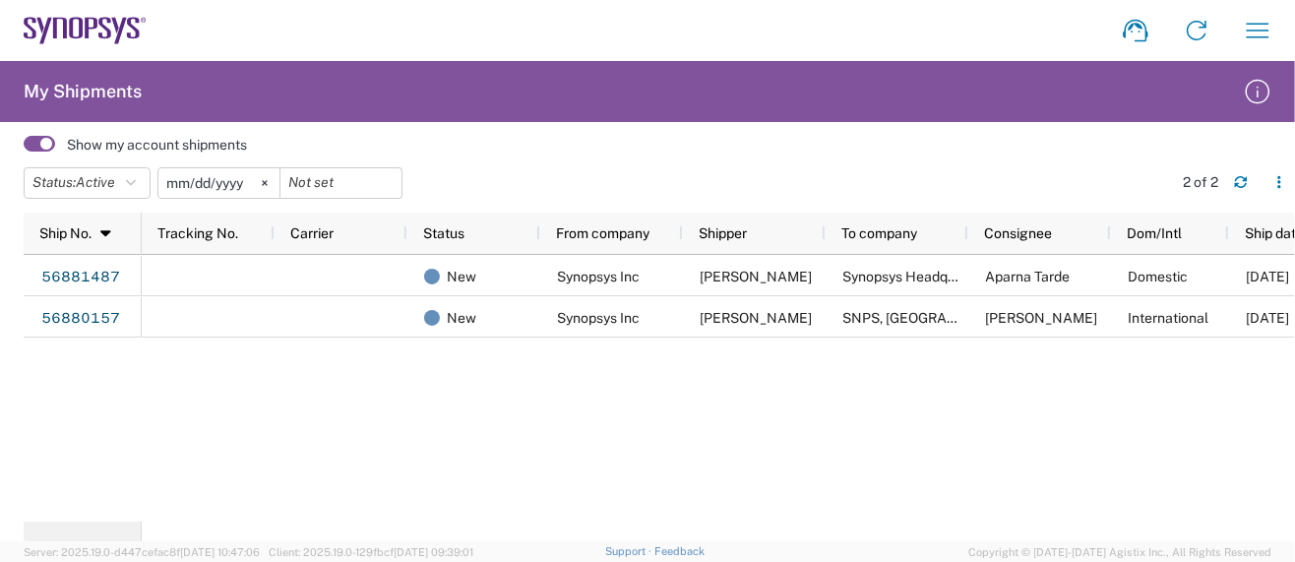
click at [761, 507] on div "New Synopsys Inc [PERSON_NAME] Synopsys Headquarters USSV Aparna Tarde Domestic…" at bounding box center [718, 388] width 1153 height 267
click at [773, 502] on div "New Synopsys Inc [PERSON_NAME] Synopsys Headquarters USSV Aparna Tarde Domestic…" at bounding box center [718, 388] width 1153 height 267
click at [587, 480] on div "New Synopsys Inc [PERSON_NAME] Synopsys Headquarters USSV Aparna Tarde Domestic…" at bounding box center [718, 388] width 1153 height 267
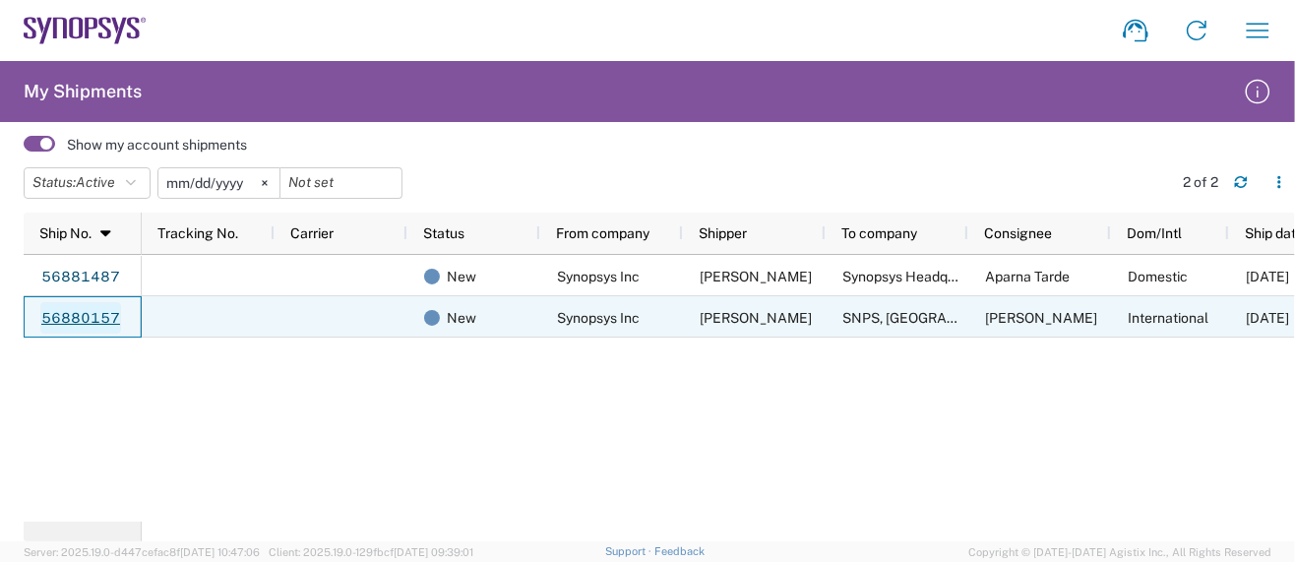
click at [51, 315] on link "56880157" at bounding box center [80, 317] width 81 height 31
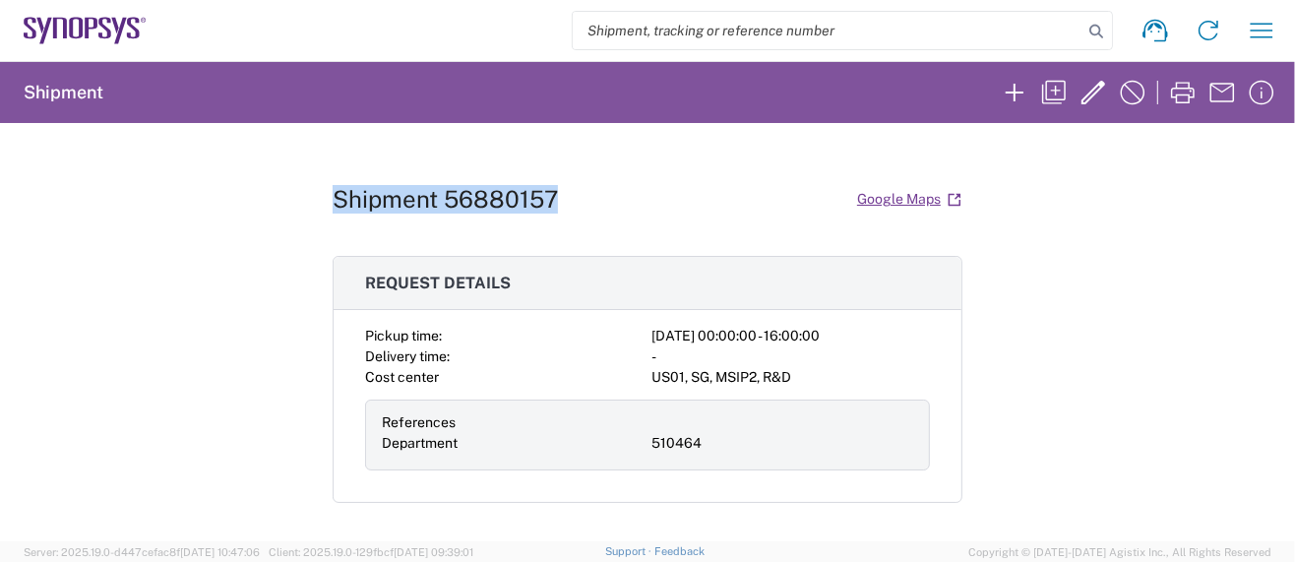
drag, startPoint x: 322, startPoint y: 195, endPoint x: 576, endPoint y: 195, distance: 253.9
click at [573, 196] on div "Shipment 56880157 Google Maps Request details Pickup time: [DATE] 00:00:00 - 16…" at bounding box center [647, 332] width 1295 height 418
copy h1 "Shipment 56880157"
click at [966, 422] on div "Shipment 56880157 Google Maps Request details Pickup time: [DATE] 00:00:00 - 16…" at bounding box center [647, 332] width 1295 height 418
